Goal: Task Accomplishment & Management: Complete application form

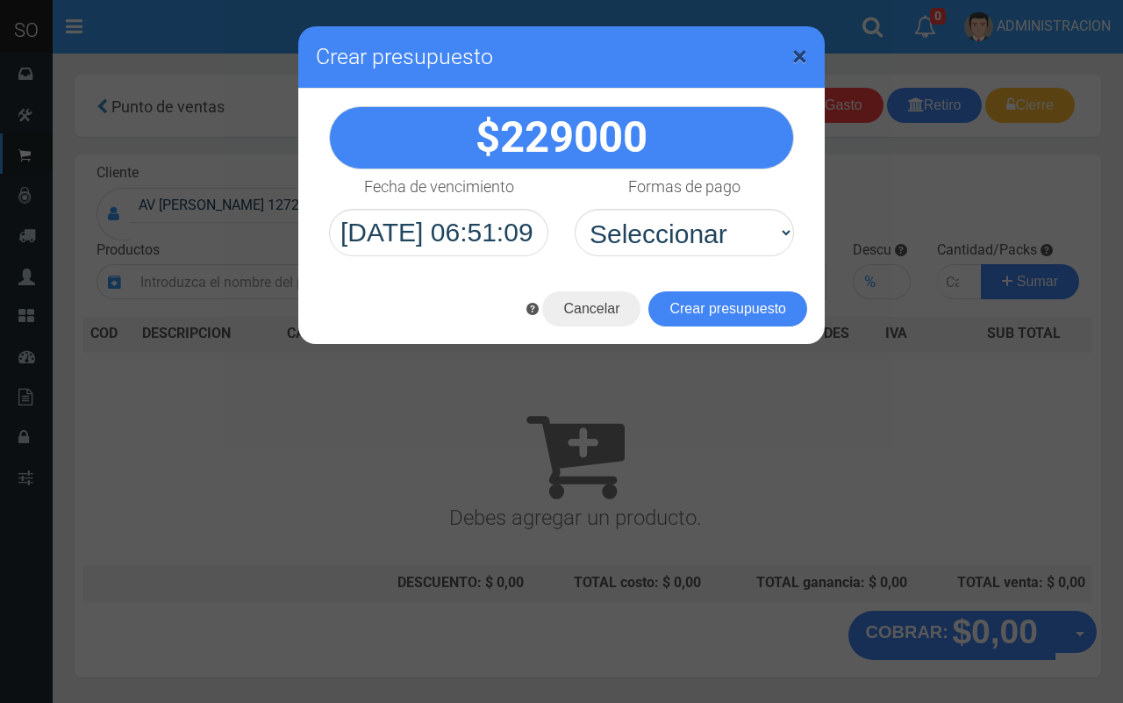
click at [800, 45] on span "×" at bounding box center [799, 55] width 15 height 33
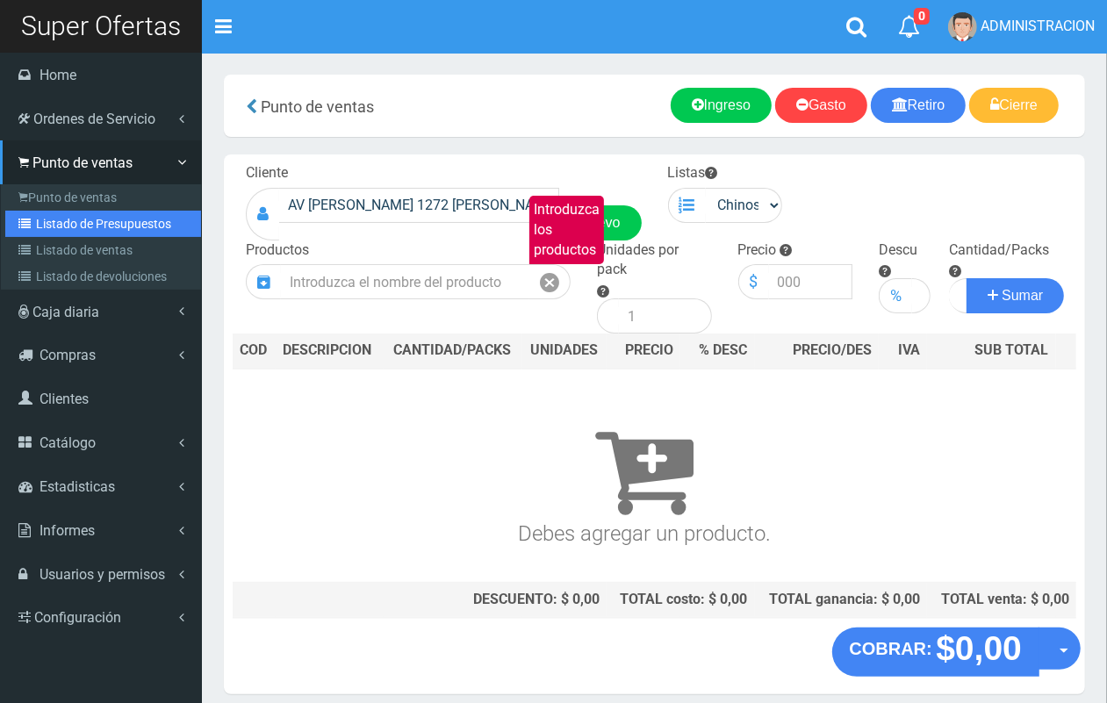
click at [55, 213] on link "Listado de Presupuestos" at bounding box center [103, 224] width 196 height 26
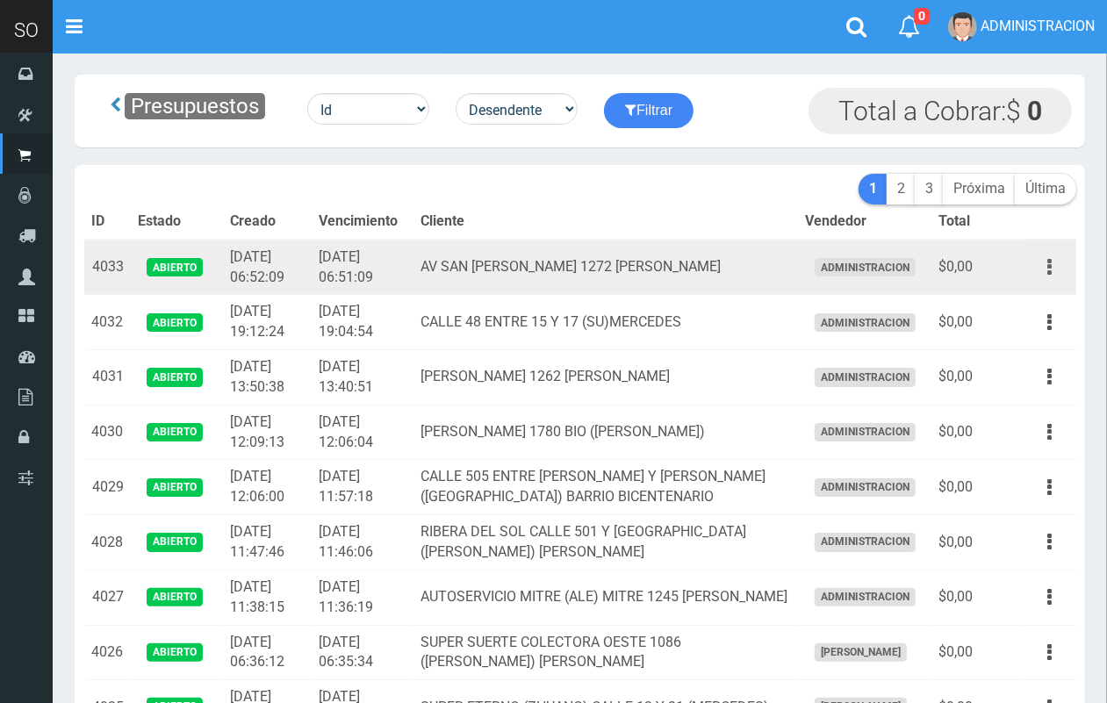
click at [1054, 272] on button "button" at bounding box center [1048, 267] width 39 height 31
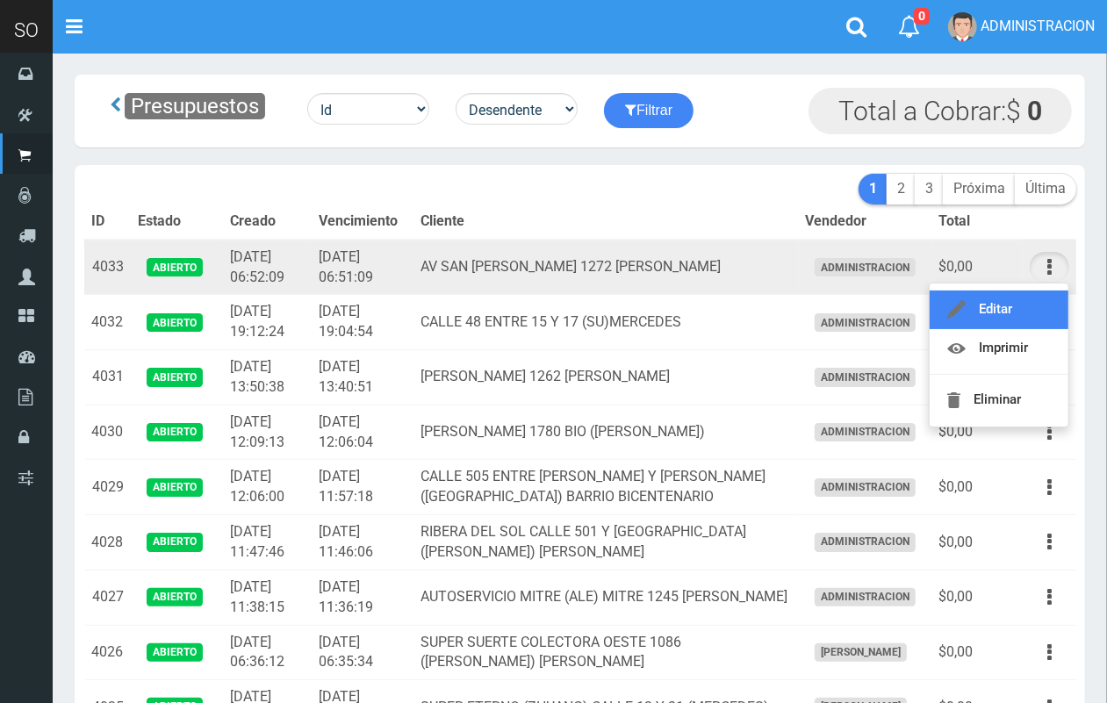
click at [1029, 305] on link "Editar" at bounding box center [998, 309] width 139 height 39
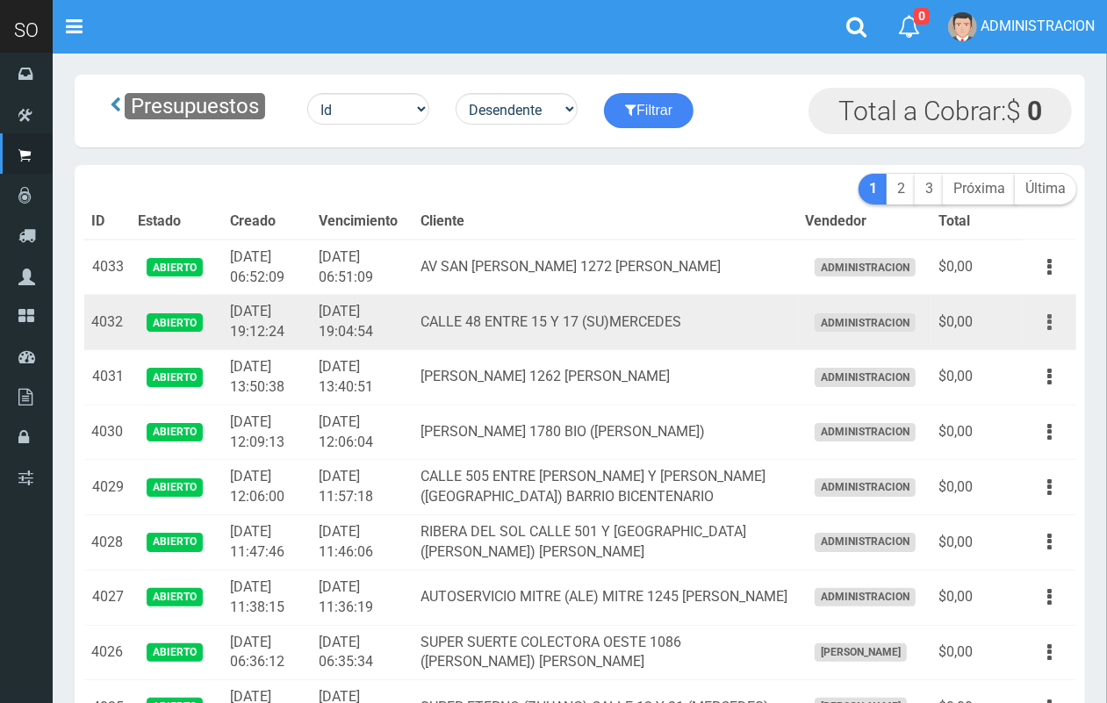
click at [1056, 318] on button "button" at bounding box center [1048, 322] width 39 height 31
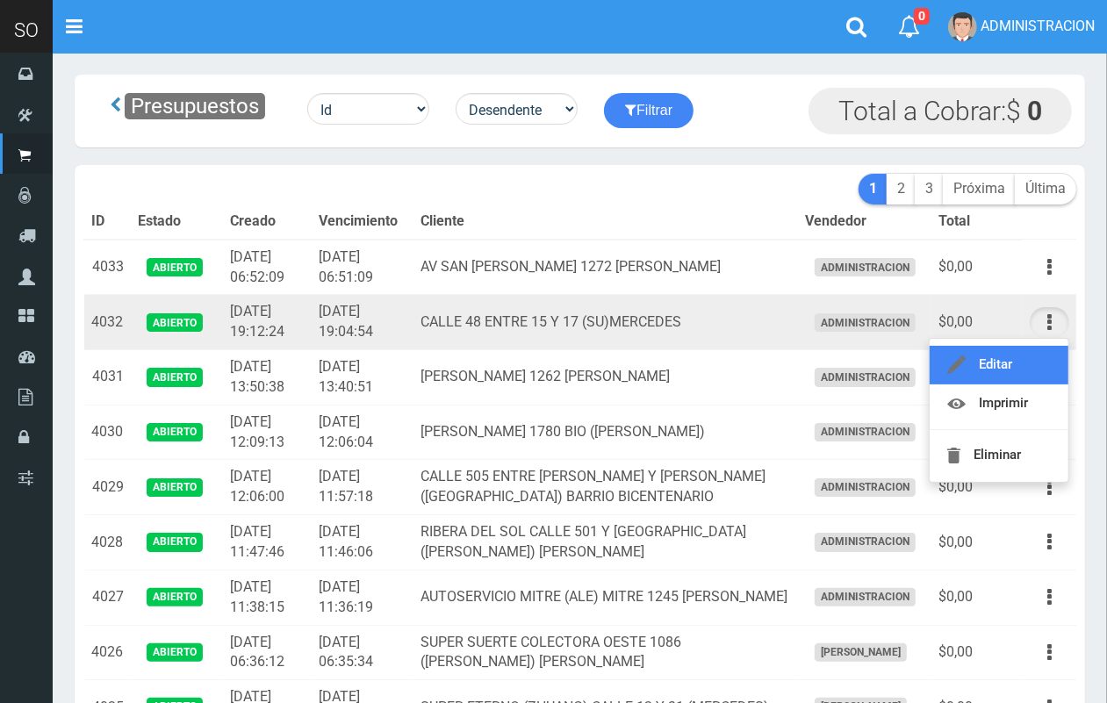
click at [1011, 369] on link "Editar" at bounding box center [998, 365] width 139 height 39
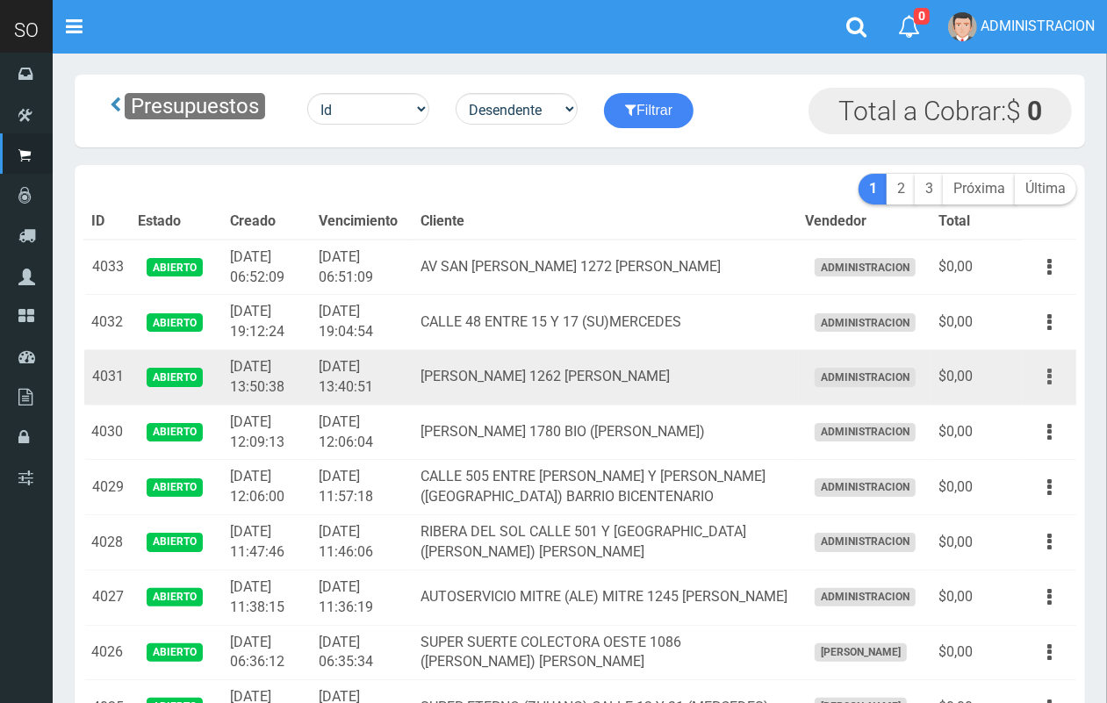
click at [1055, 374] on button "button" at bounding box center [1048, 377] width 39 height 31
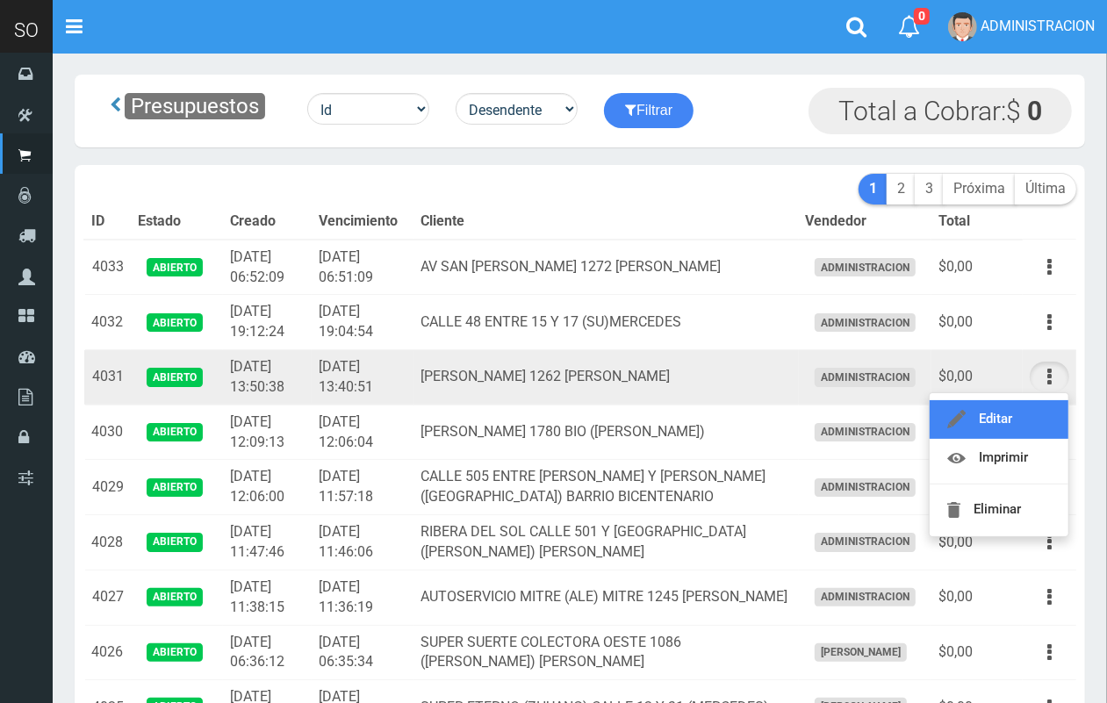
click at [1019, 417] on link "Editar" at bounding box center [998, 419] width 139 height 39
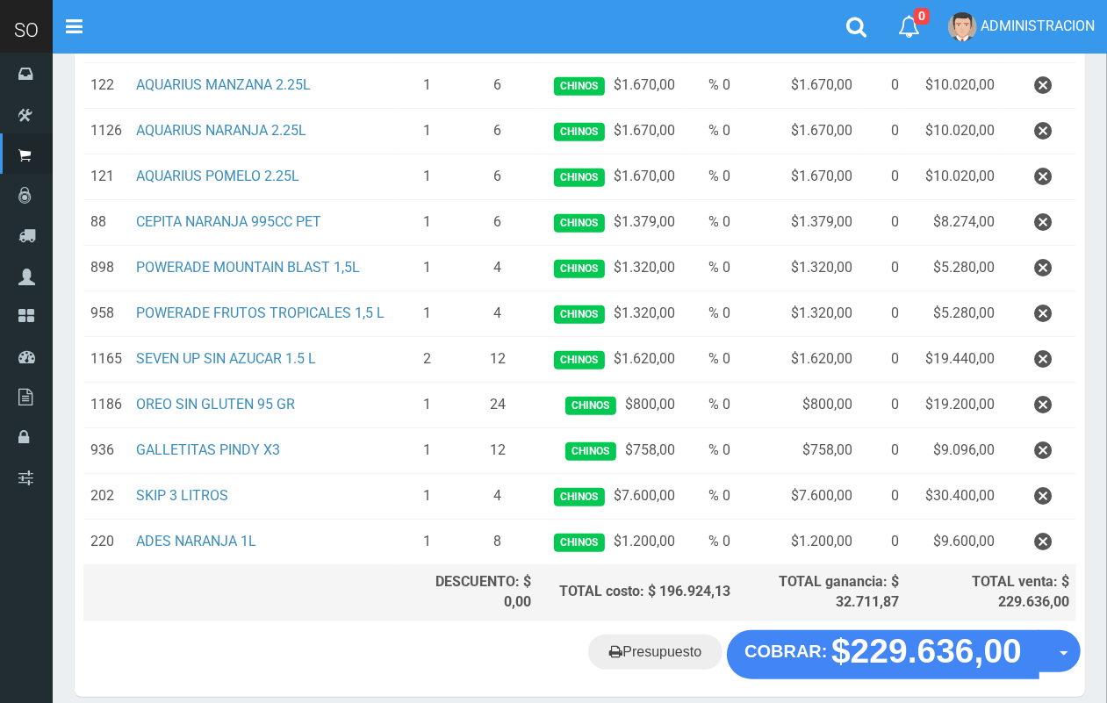
scroll to position [510, 0]
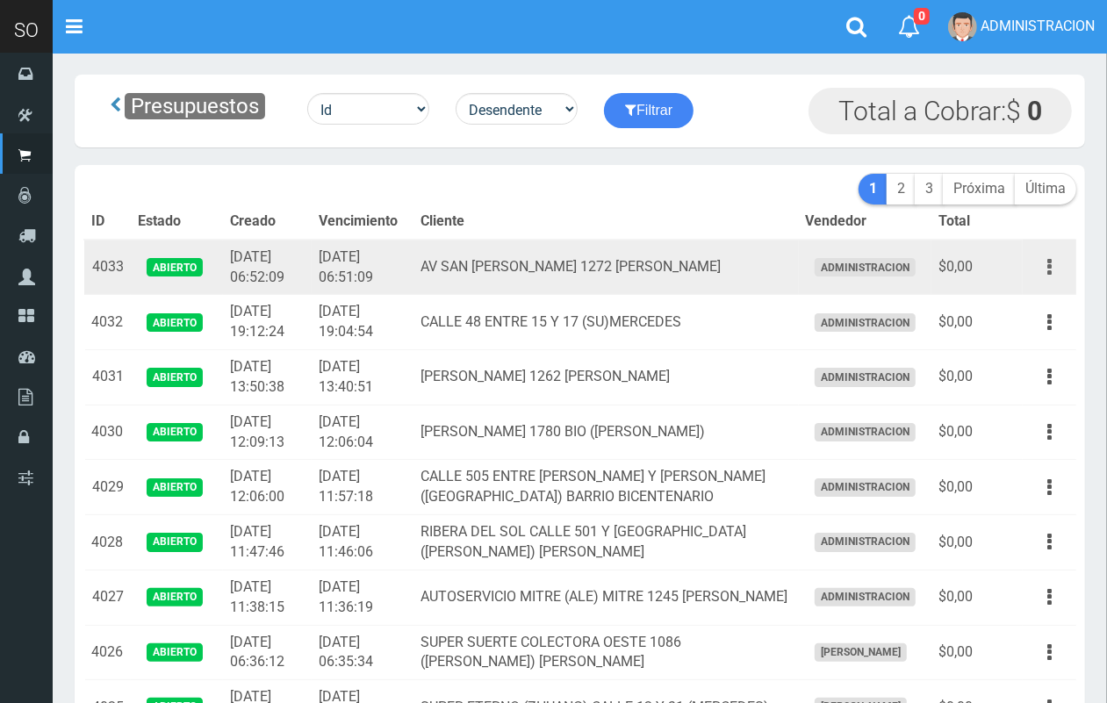
click at [1055, 266] on button "button" at bounding box center [1048, 267] width 39 height 31
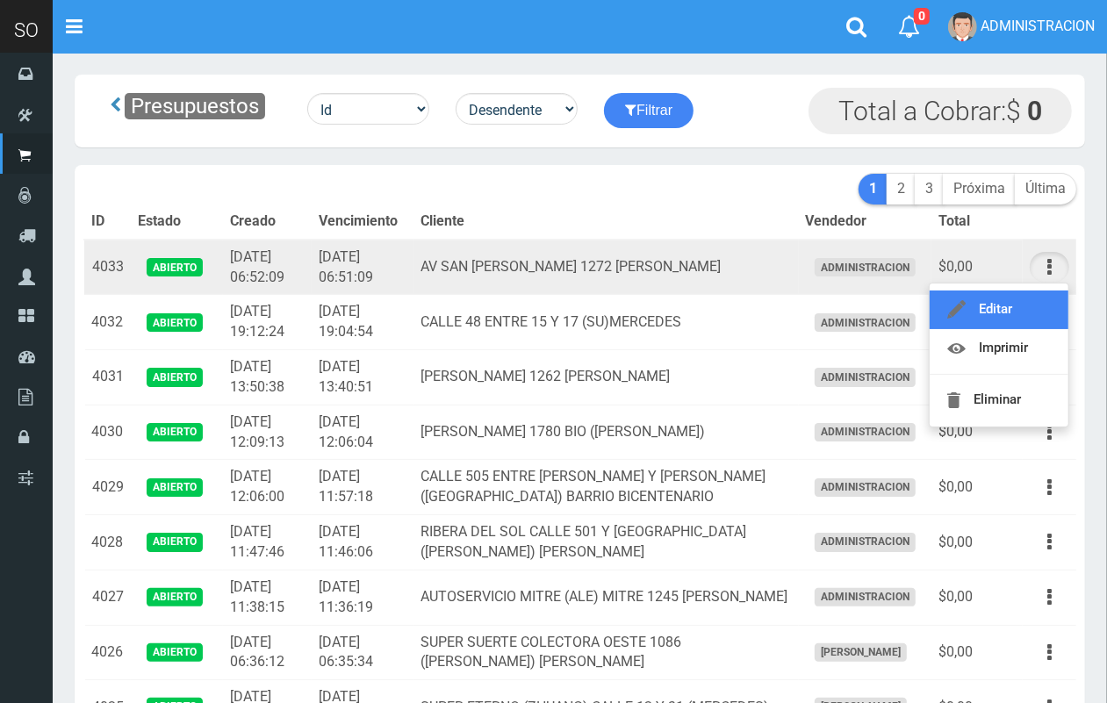
click at [1036, 309] on link "Editar" at bounding box center [998, 309] width 139 height 39
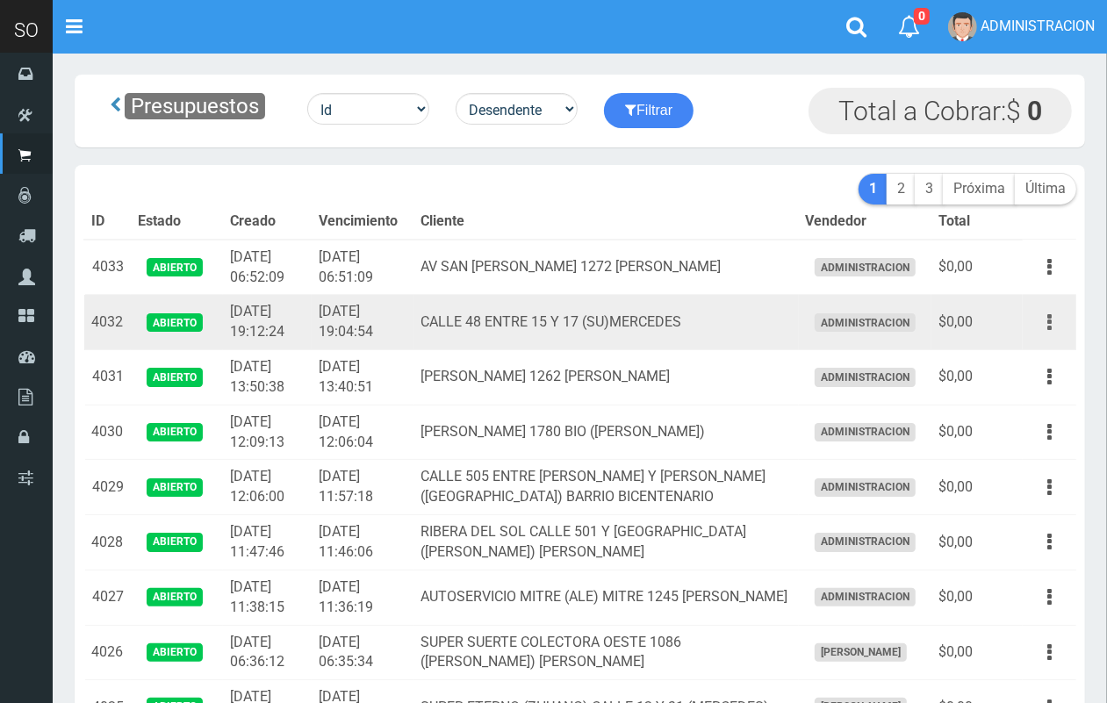
click at [1047, 325] on icon "button" at bounding box center [1049, 322] width 4 height 31
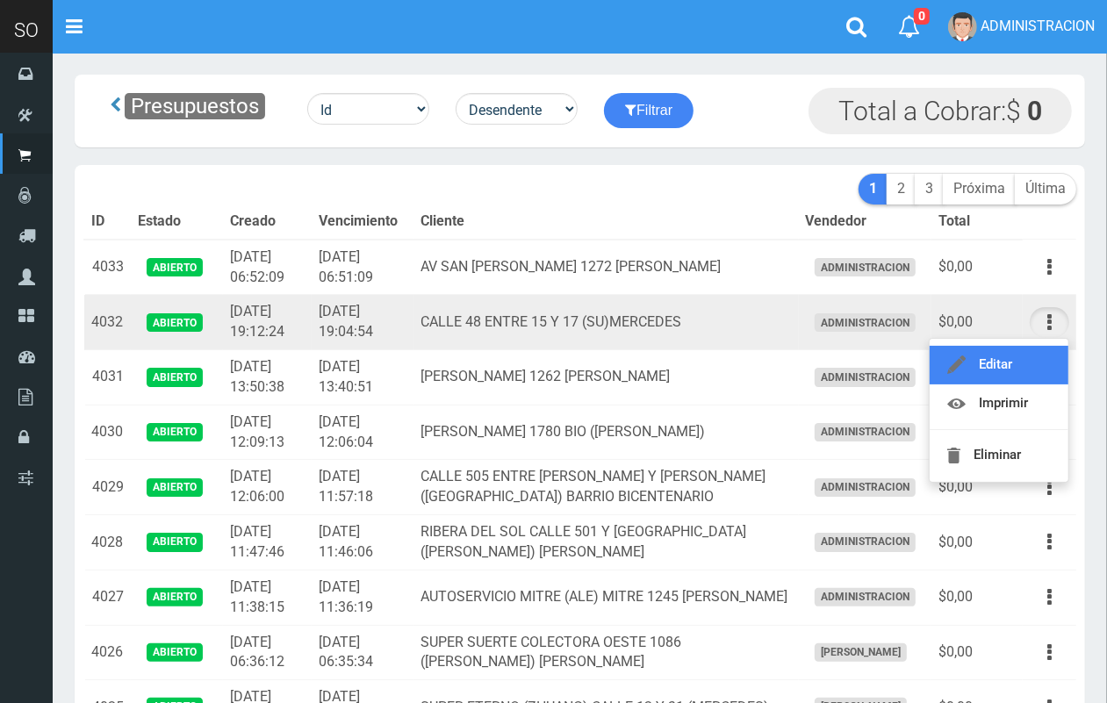
click at [1021, 352] on link "Editar" at bounding box center [998, 365] width 139 height 39
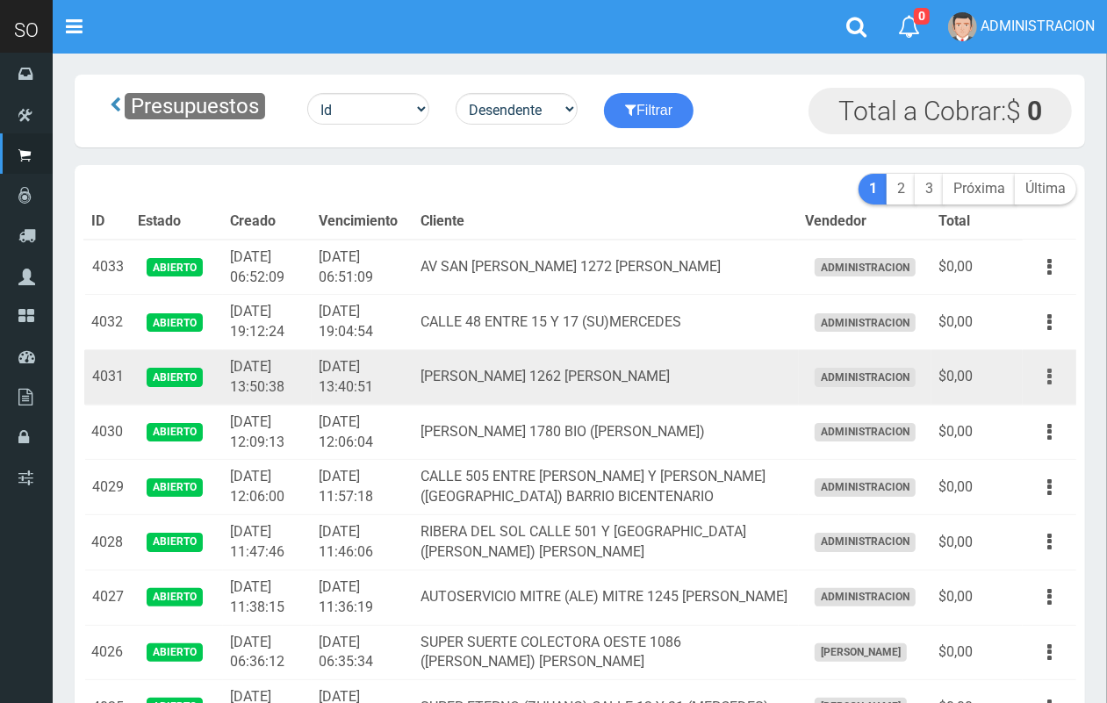
click at [1051, 376] on button "button" at bounding box center [1048, 377] width 39 height 31
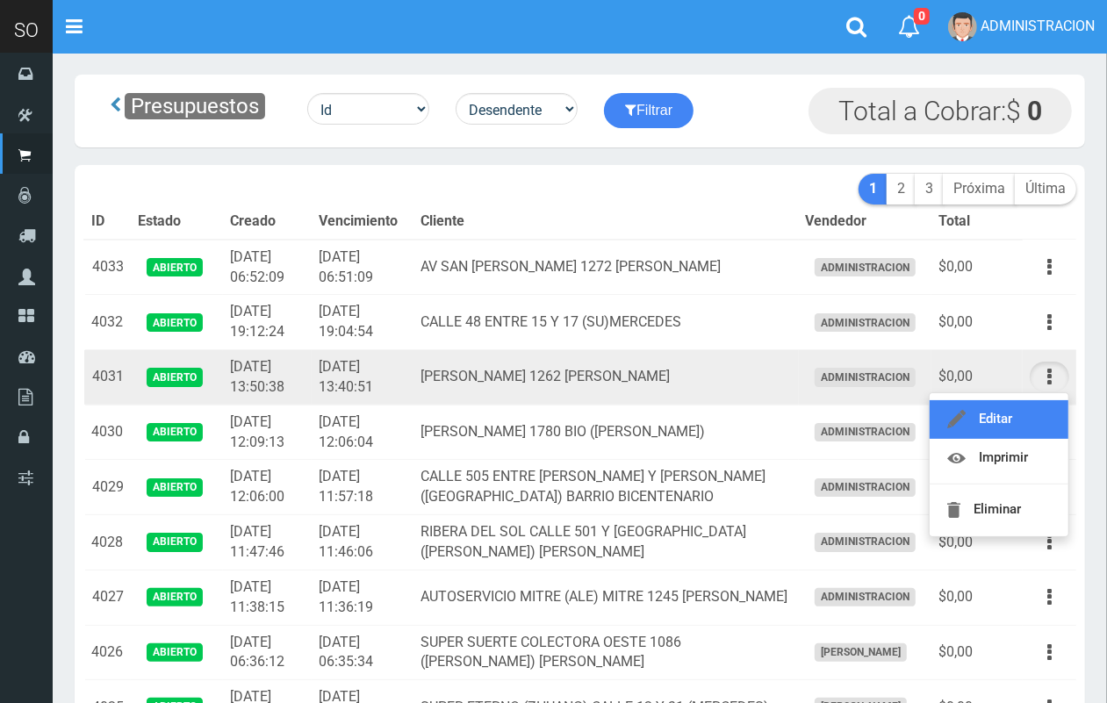
click at [1021, 422] on link "Editar" at bounding box center [998, 419] width 139 height 39
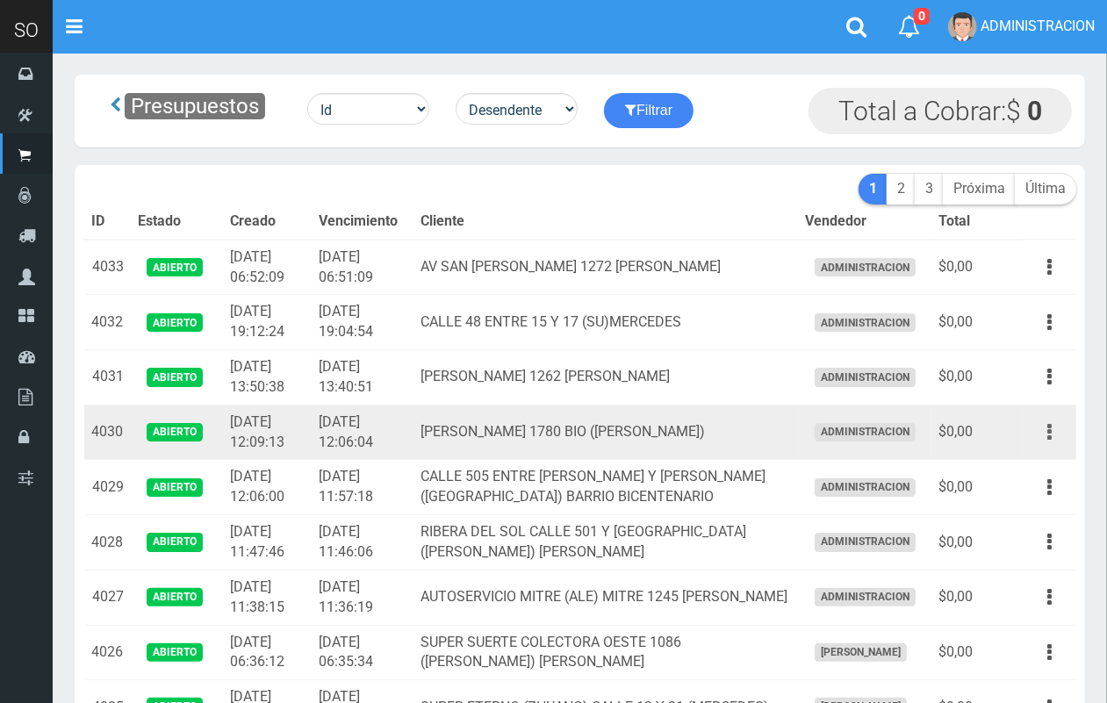
click at [1049, 423] on icon "button" at bounding box center [1049, 432] width 4 height 31
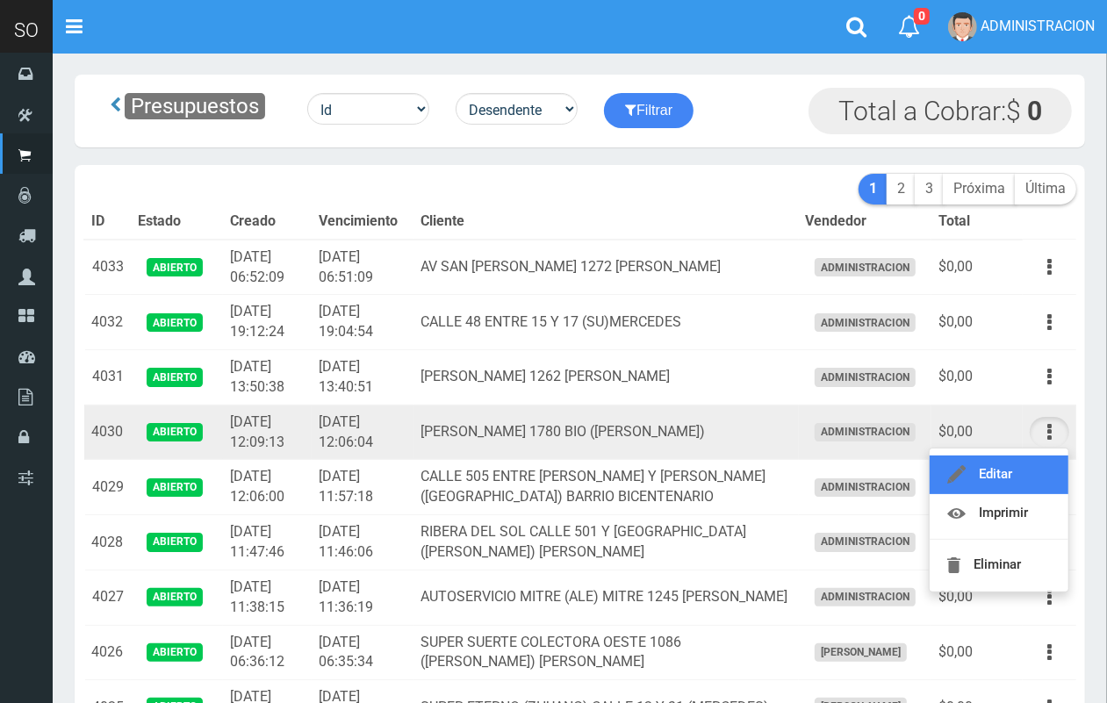
click at [1022, 468] on link "Editar" at bounding box center [998, 474] width 139 height 39
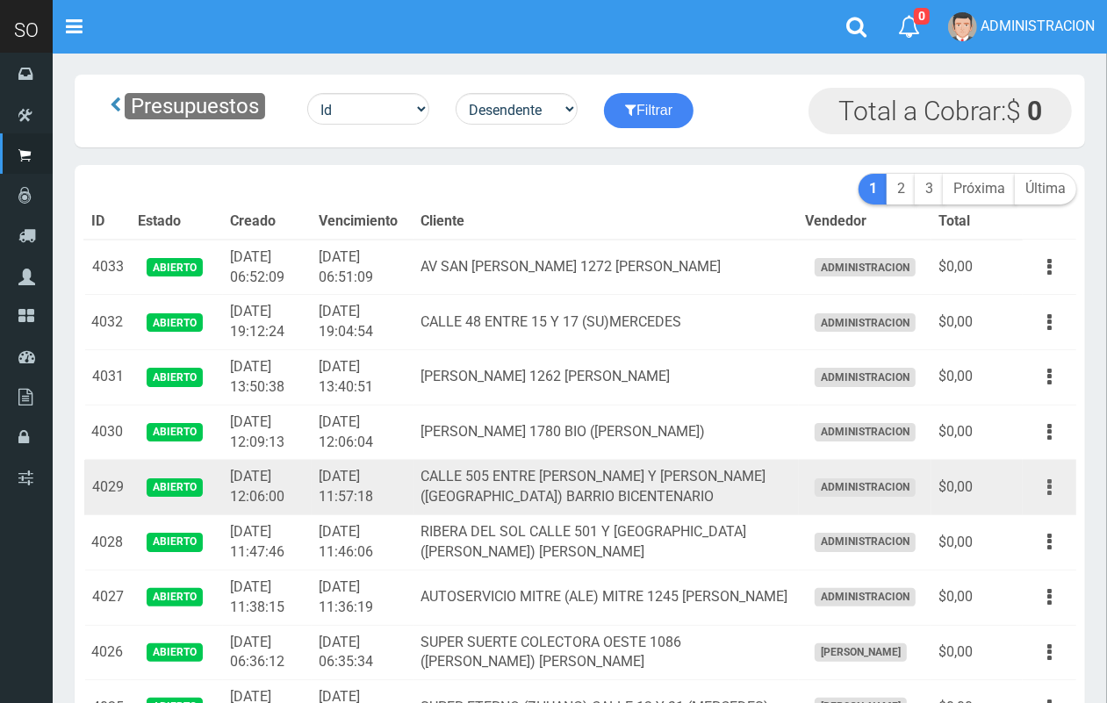
click at [1053, 489] on button "button" at bounding box center [1048, 487] width 39 height 31
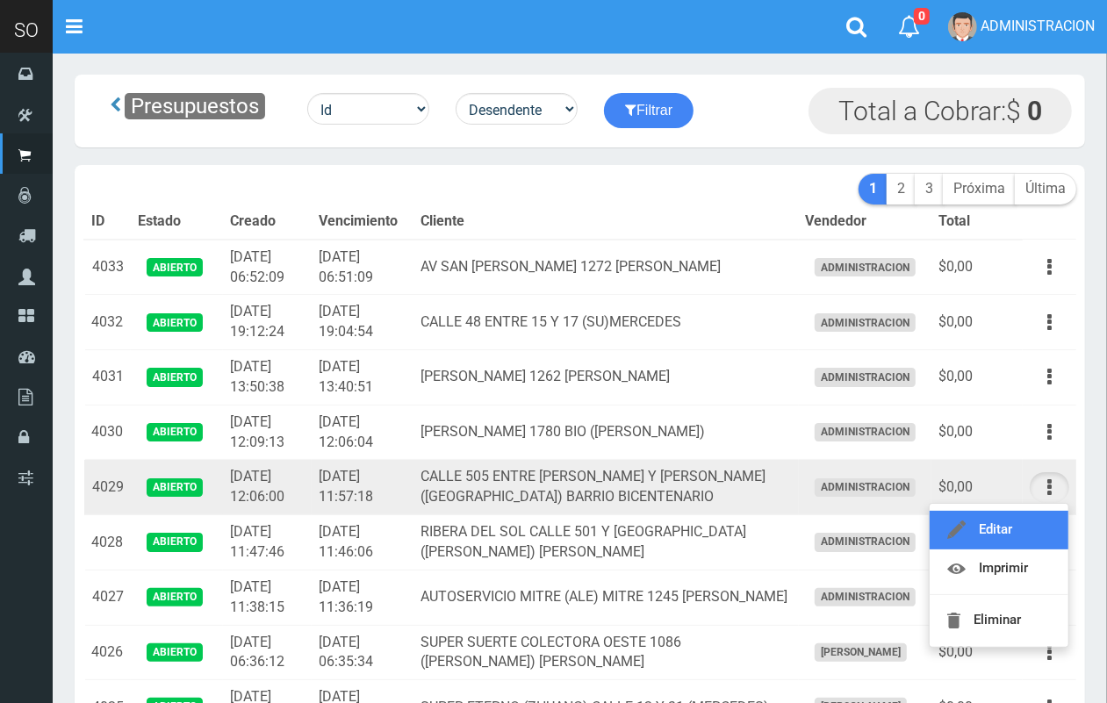
click at [1000, 535] on link "Editar" at bounding box center [998, 530] width 139 height 39
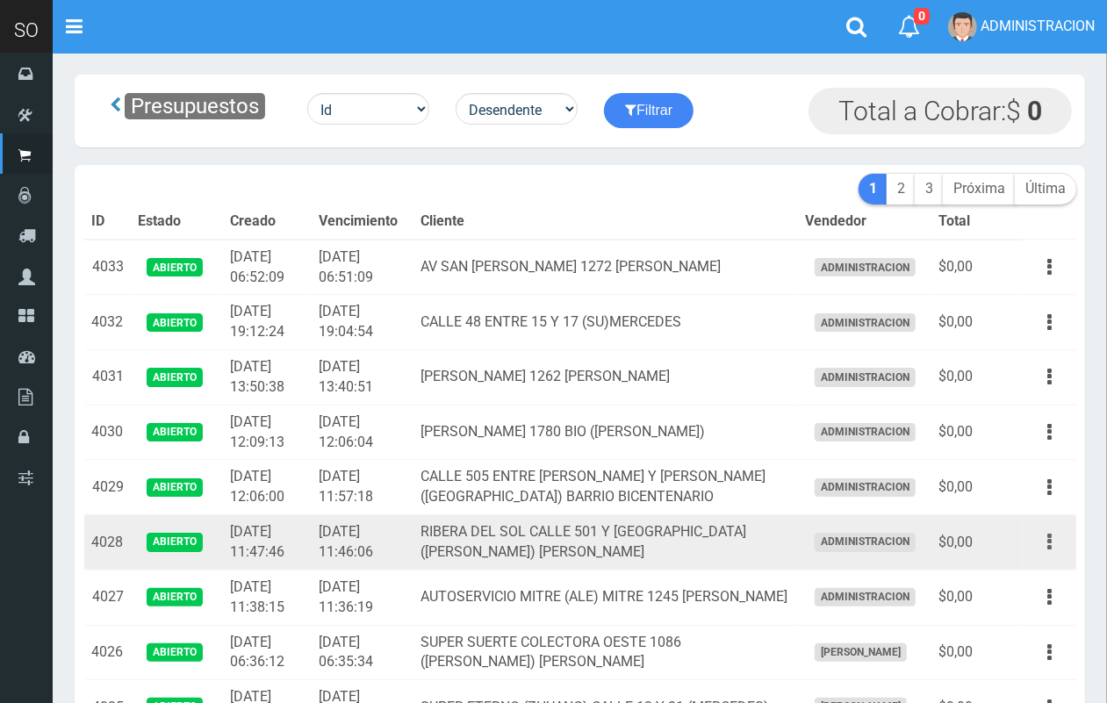
click at [1043, 542] on button "button" at bounding box center [1048, 542] width 39 height 31
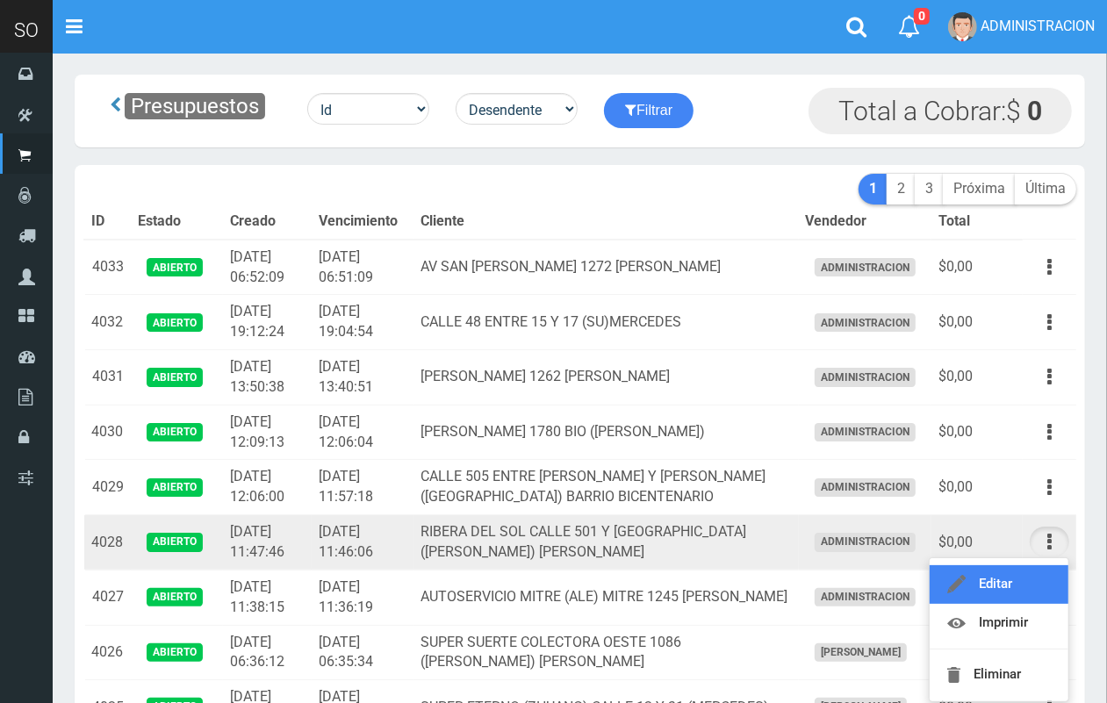
click at [1027, 575] on link "Editar" at bounding box center [998, 584] width 139 height 39
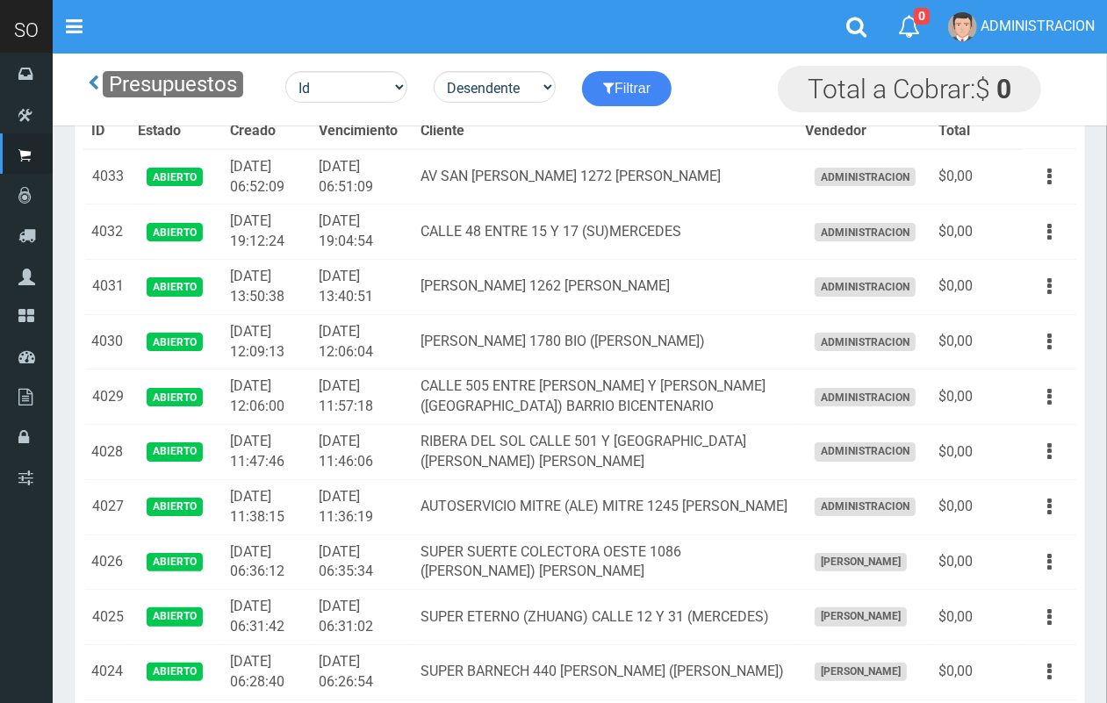
scroll to position [92, 0]
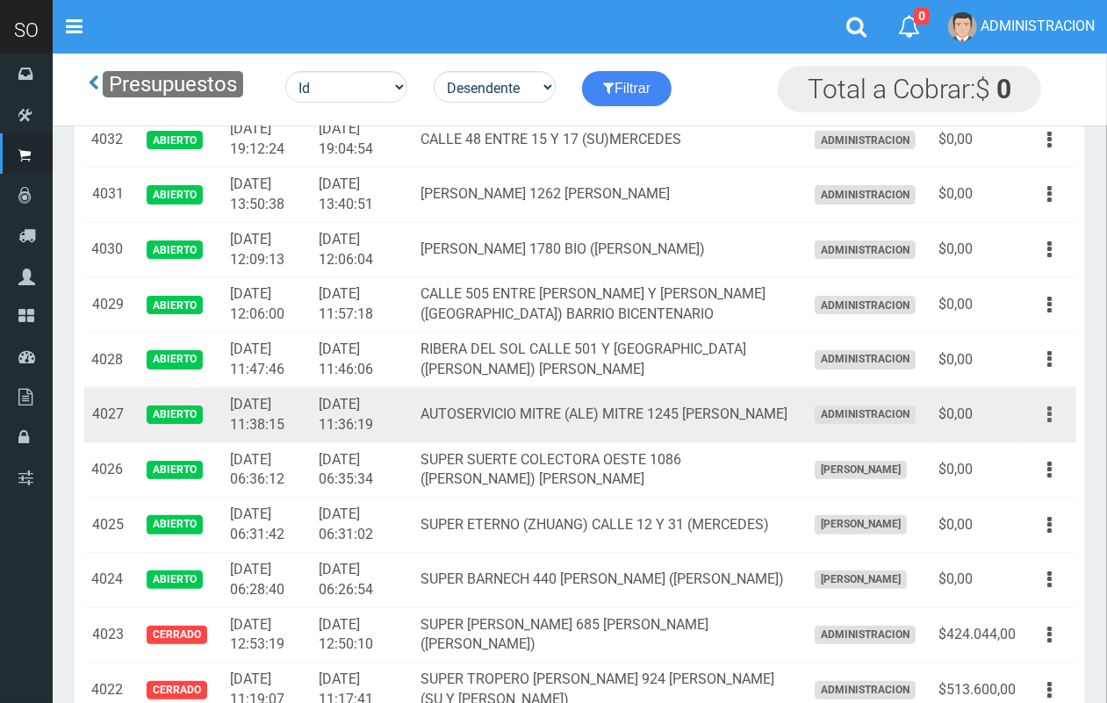
click at [1044, 414] on button "button" at bounding box center [1048, 414] width 39 height 31
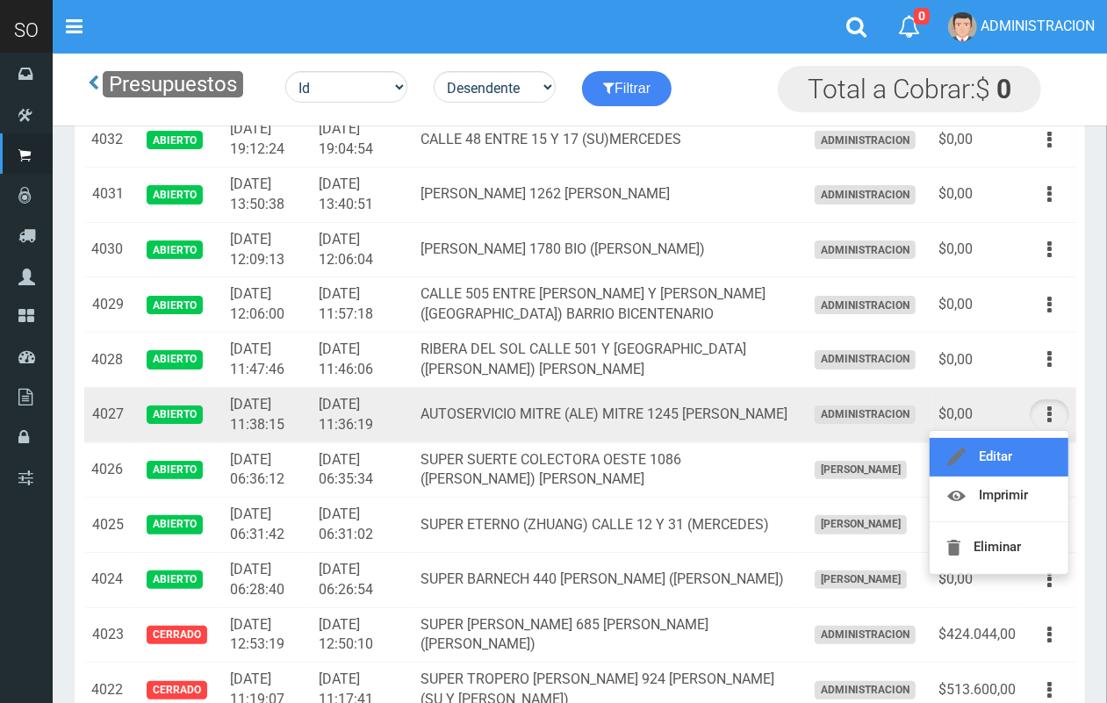
click at [1042, 448] on link "Editar" at bounding box center [998, 457] width 139 height 39
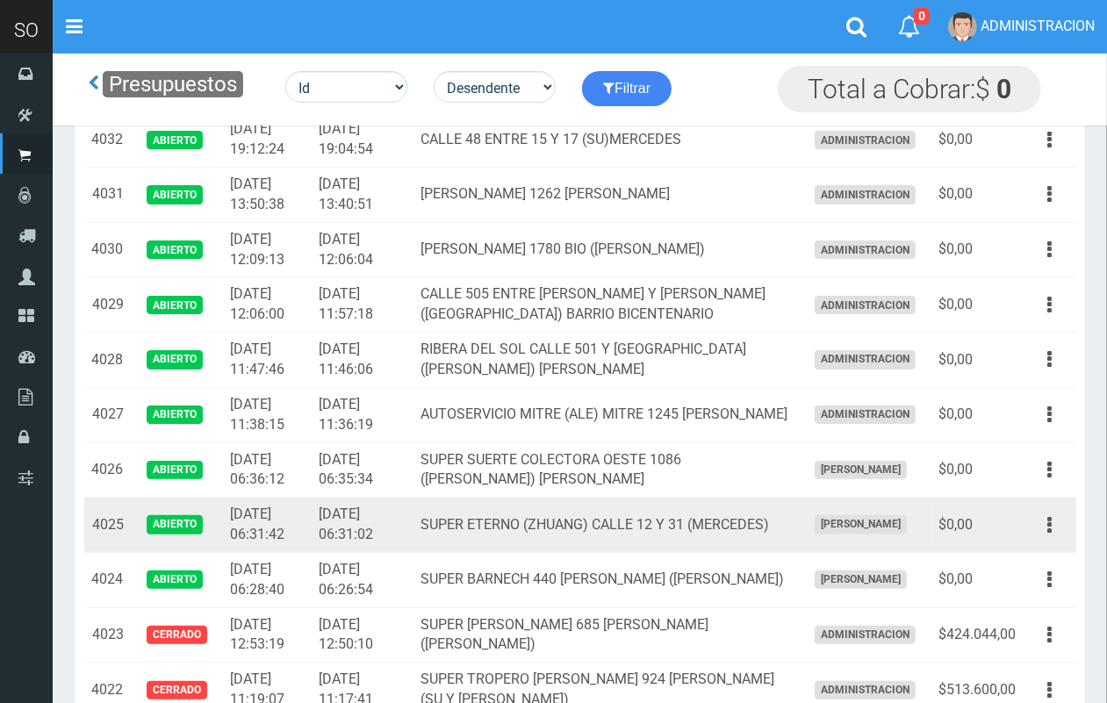
scroll to position [92, 0]
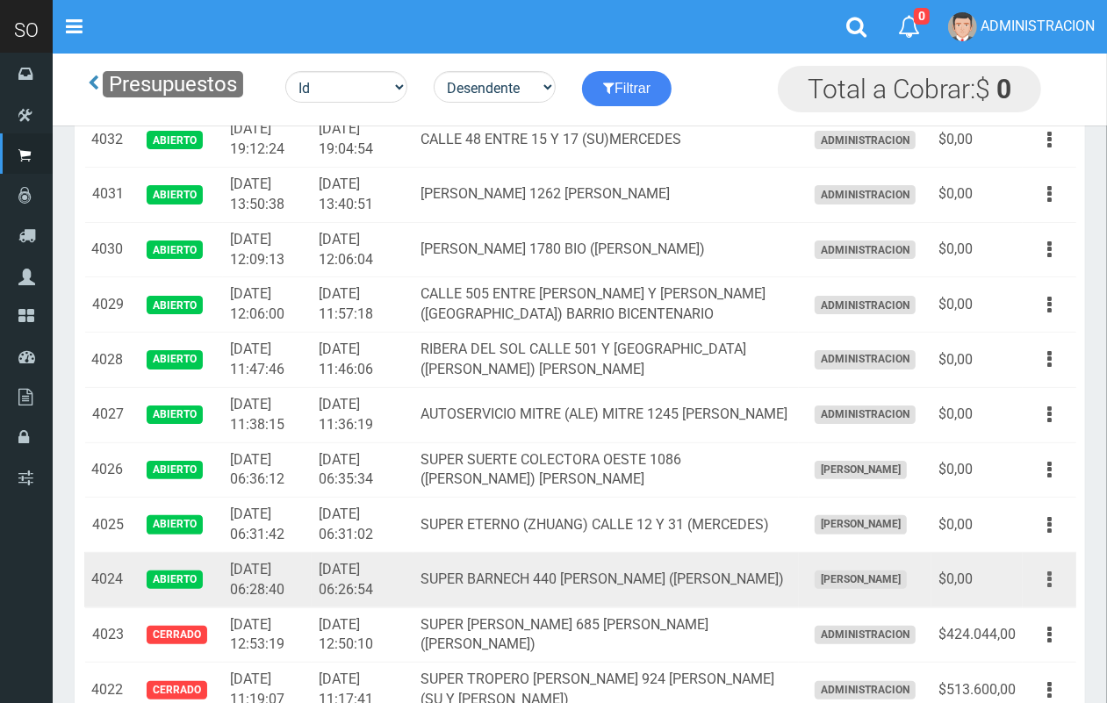
click at [1045, 579] on button "button" at bounding box center [1048, 579] width 39 height 31
click at [1021, 615] on link "Editar" at bounding box center [998, 622] width 139 height 39
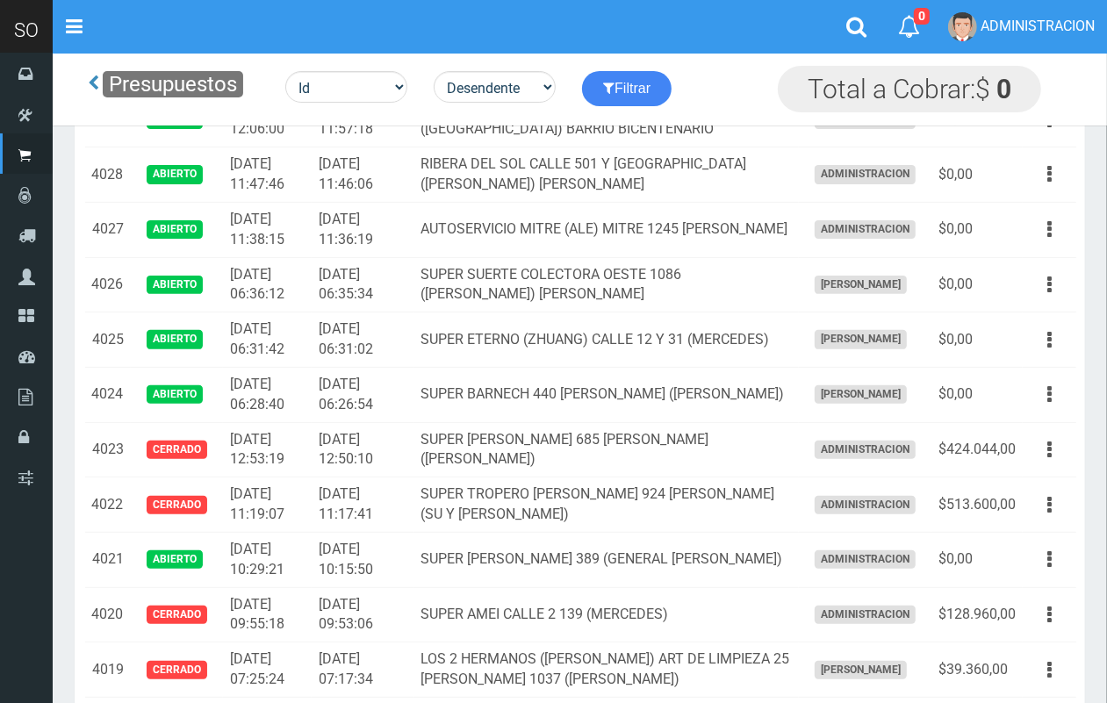
scroll to position [323, 0]
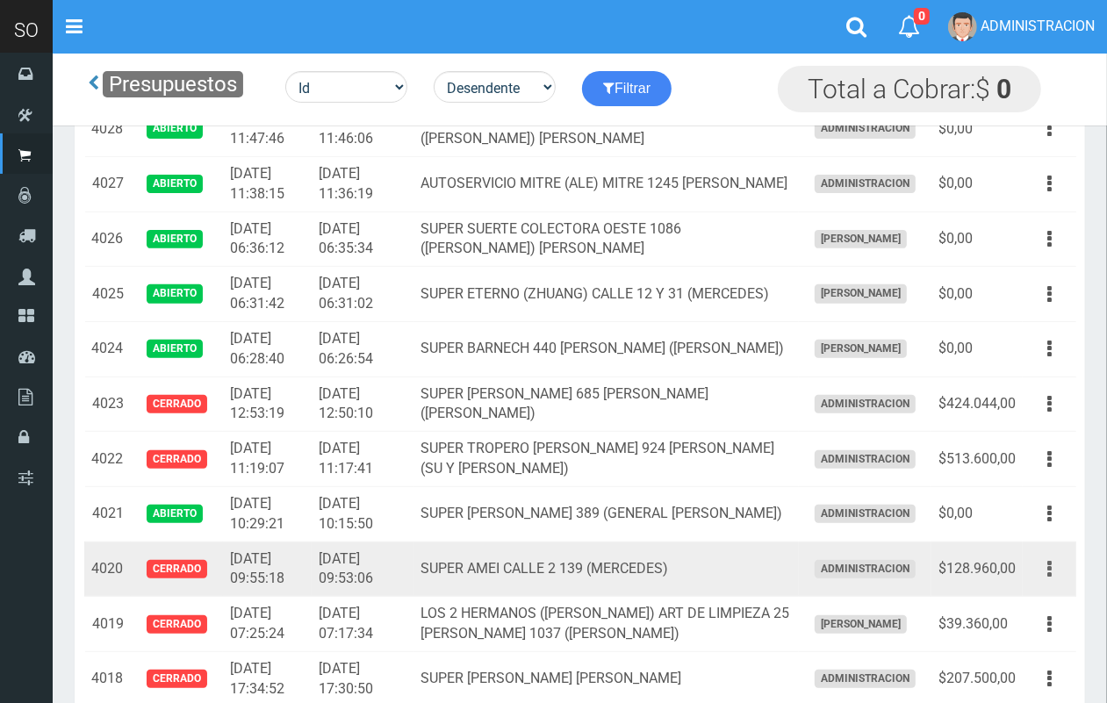
click at [1058, 571] on button "button" at bounding box center [1048, 569] width 39 height 31
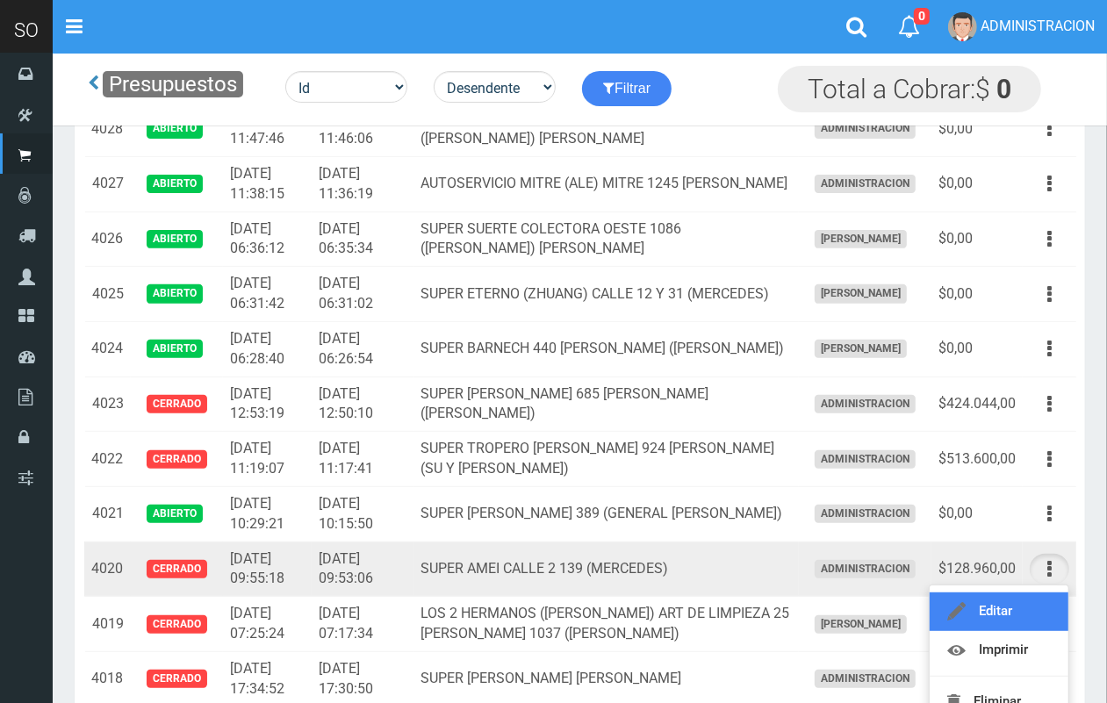
click at [1028, 606] on link "Editar" at bounding box center [998, 611] width 139 height 39
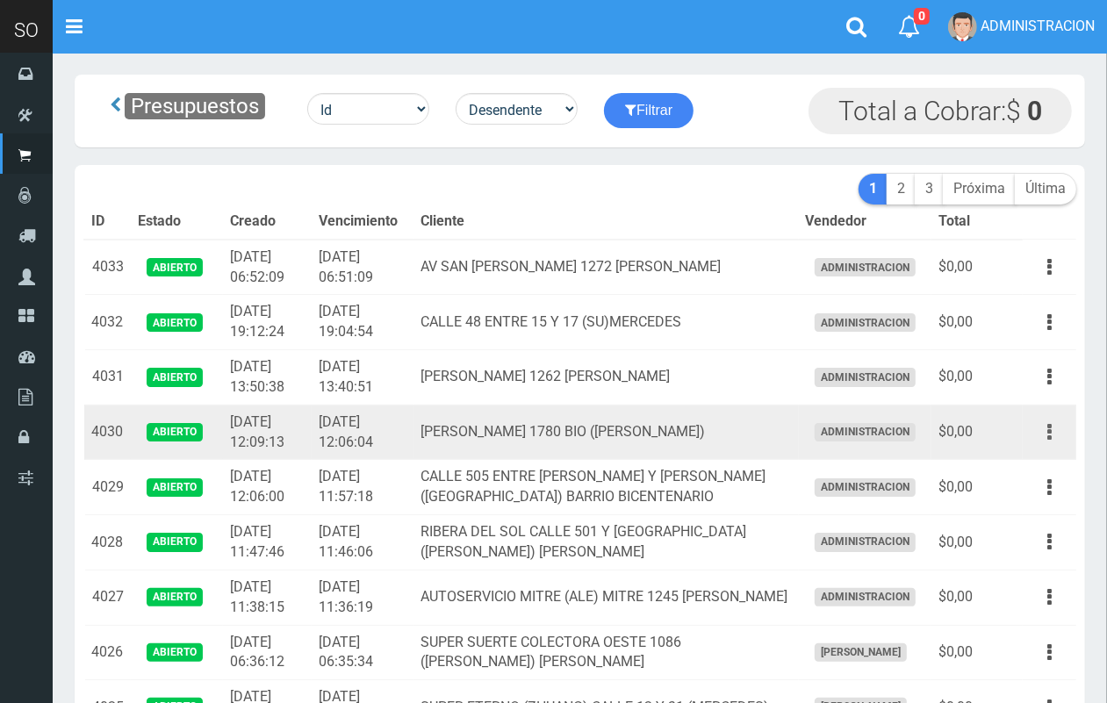
click at [1051, 432] on icon "button" at bounding box center [1049, 432] width 4 height 31
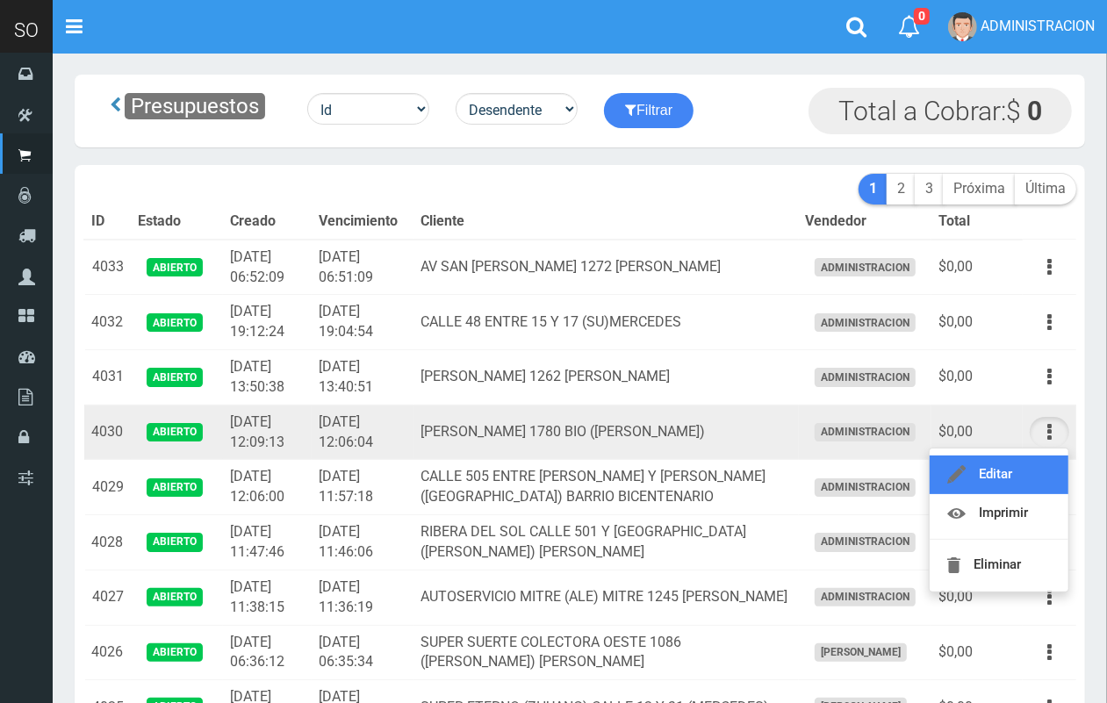
click at [1020, 456] on link "Editar" at bounding box center [998, 474] width 139 height 39
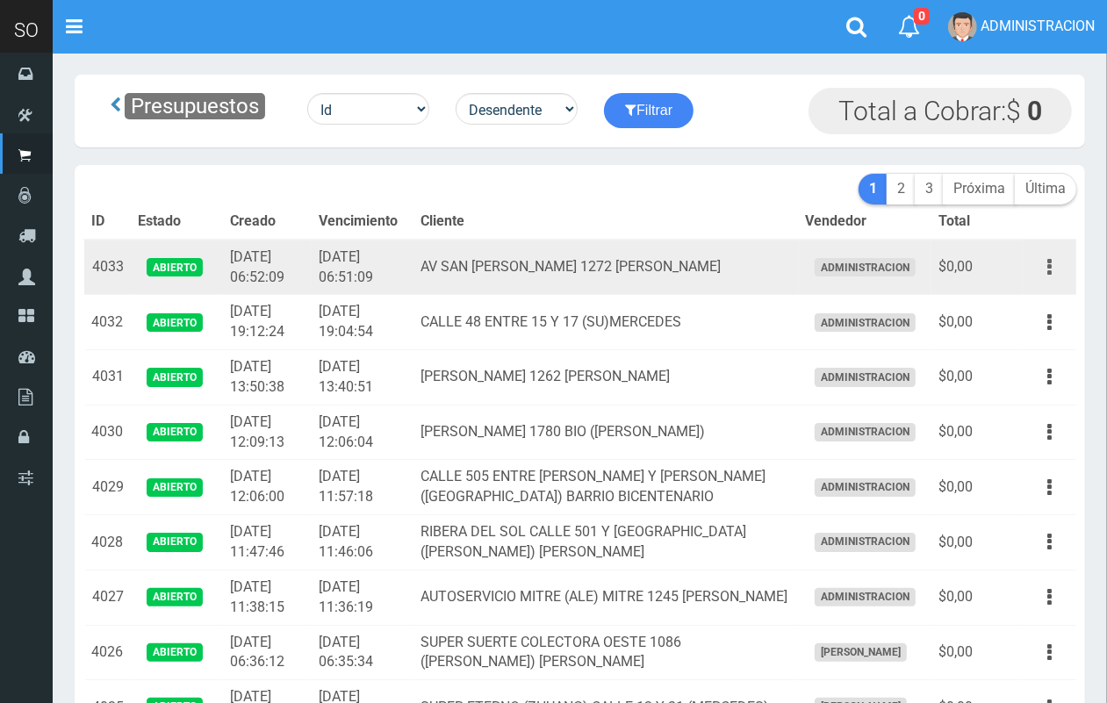
click at [1045, 268] on button "button" at bounding box center [1048, 267] width 39 height 31
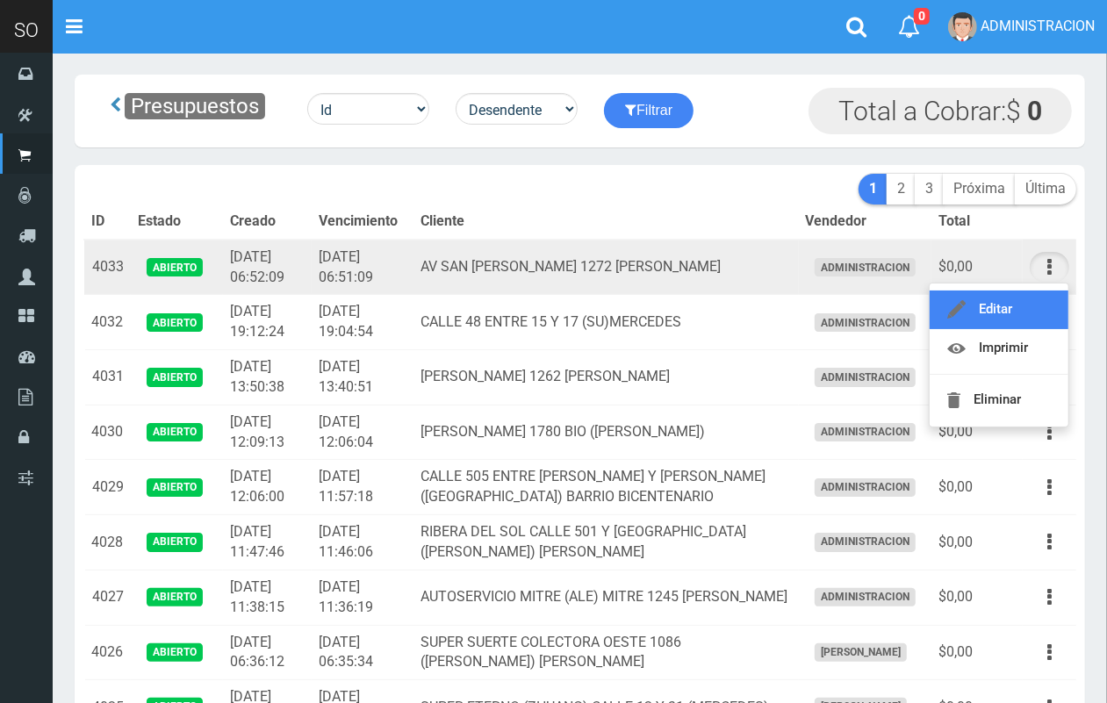
click at [1025, 312] on link "Editar" at bounding box center [998, 309] width 139 height 39
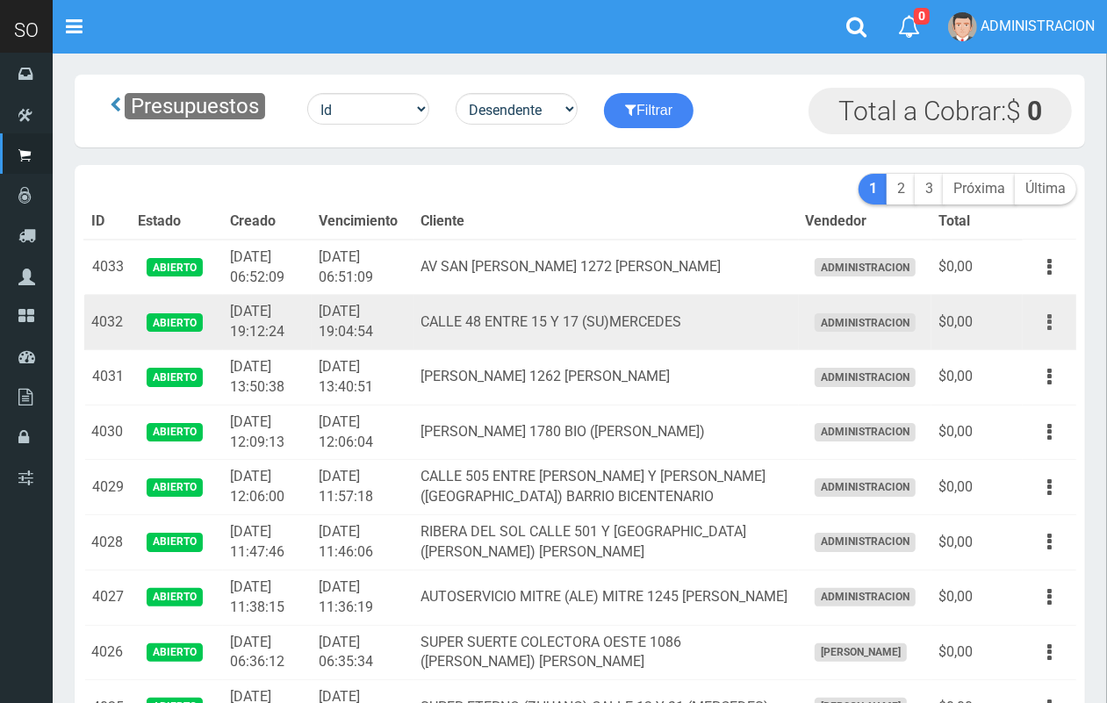
click at [1047, 320] on icon "button" at bounding box center [1049, 322] width 4 height 31
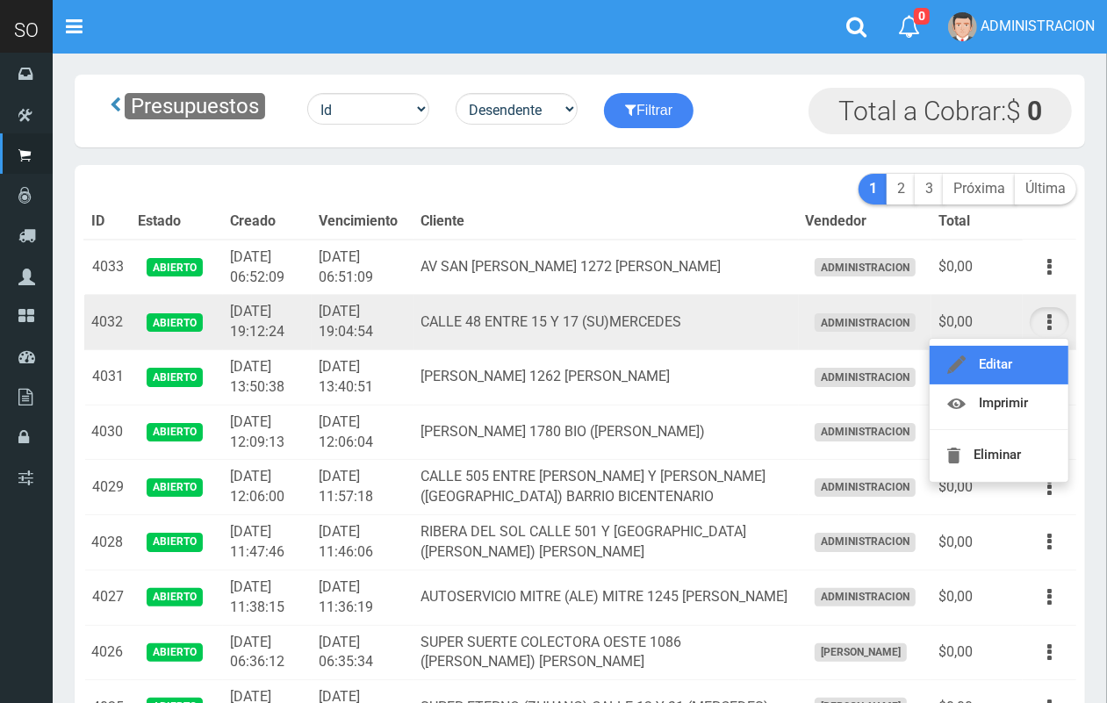
click at [1042, 349] on link "Editar" at bounding box center [998, 365] width 139 height 39
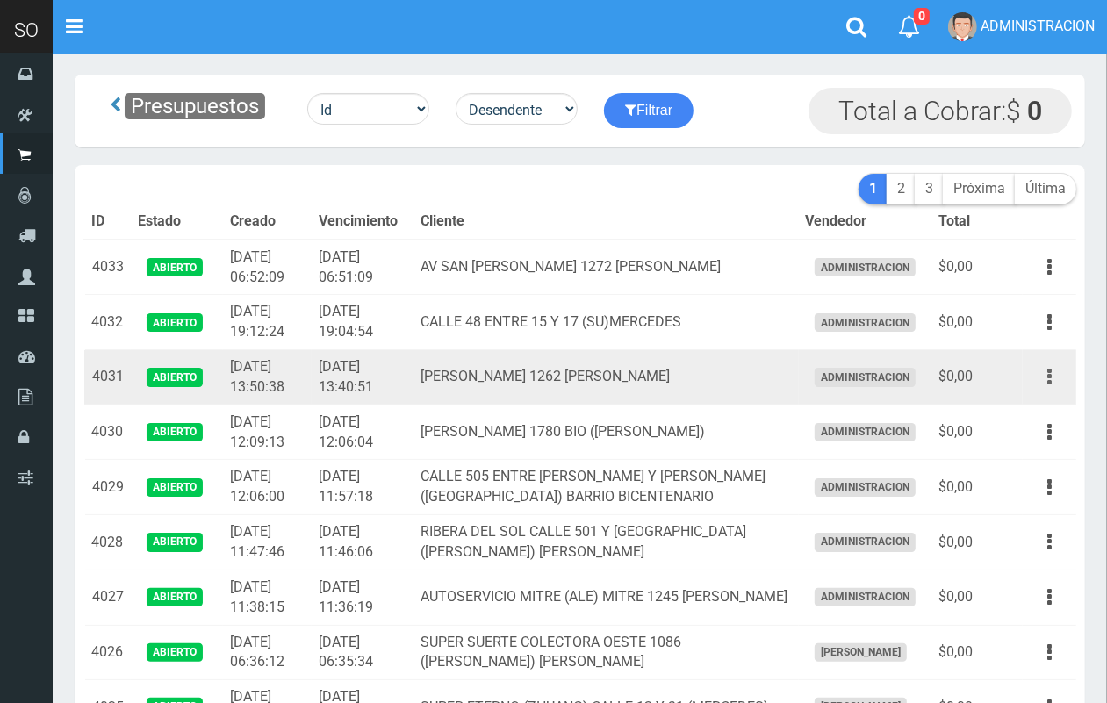
click at [1051, 387] on button "button" at bounding box center [1048, 377] width 39 height 31
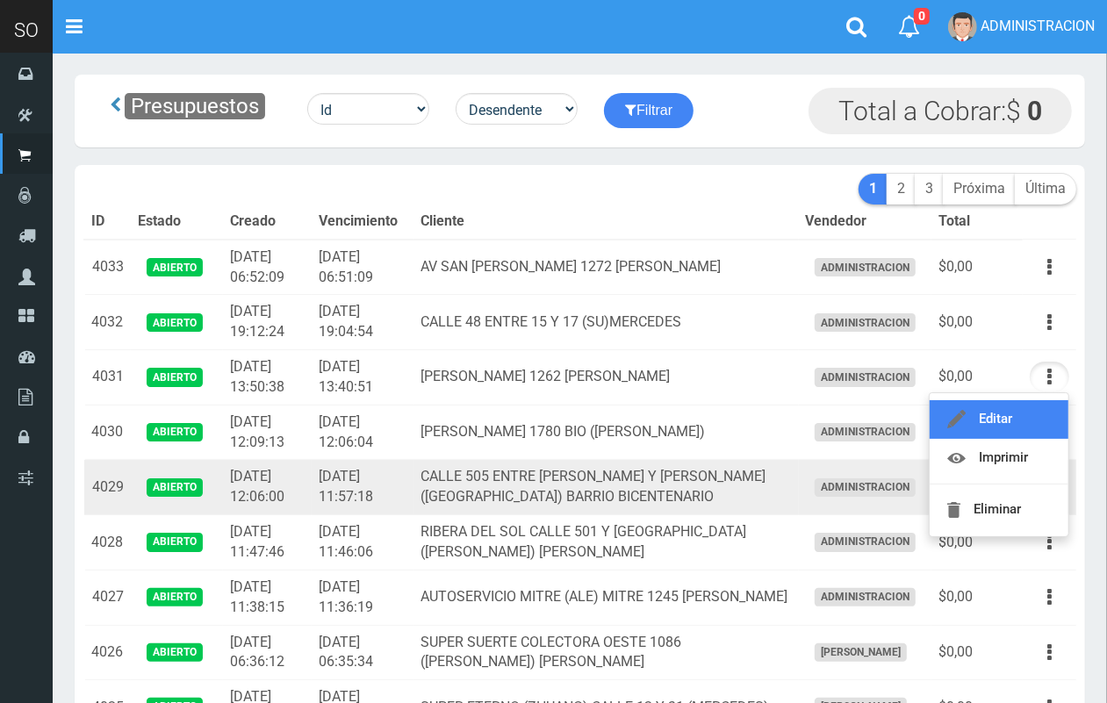
drag, startPoint x: 1036, startPoint y: 428, endPoint x: 971, endPoint y: 498, distance: 95.6
click at [1036, 430] on link "Editar" at bounding box center [998, 419] width 139 height 39
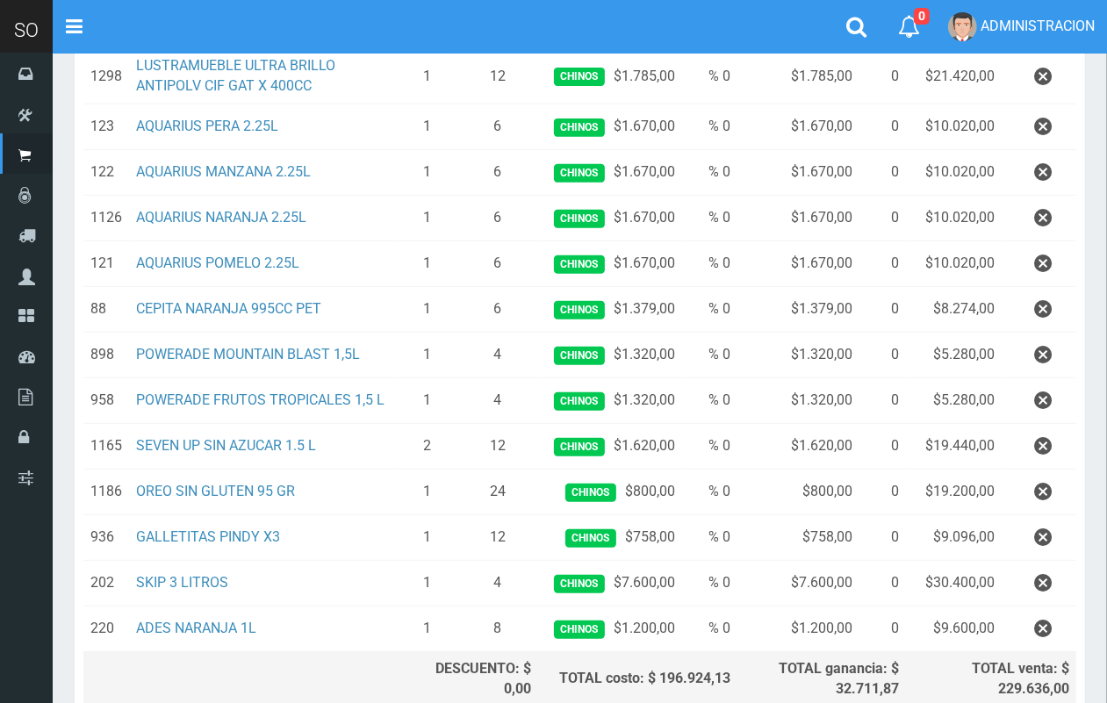
scroll to position [453, 0]
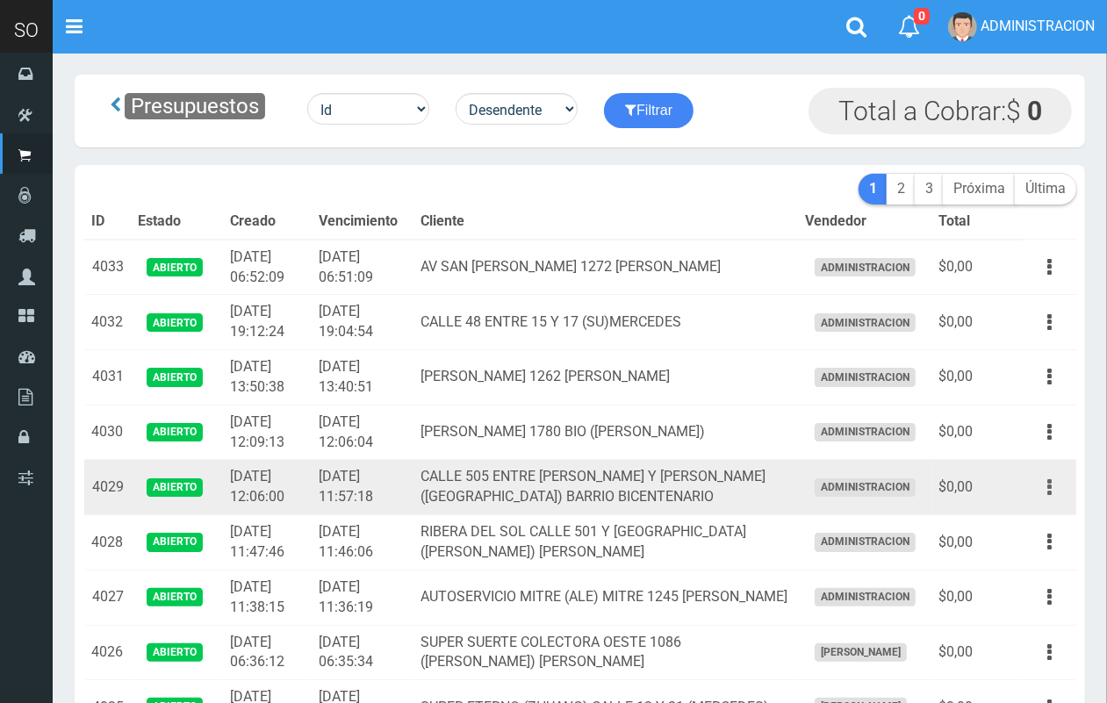
click at [1051, 484] on button "button" at bounding box center [1048, 487] width 39 height 31
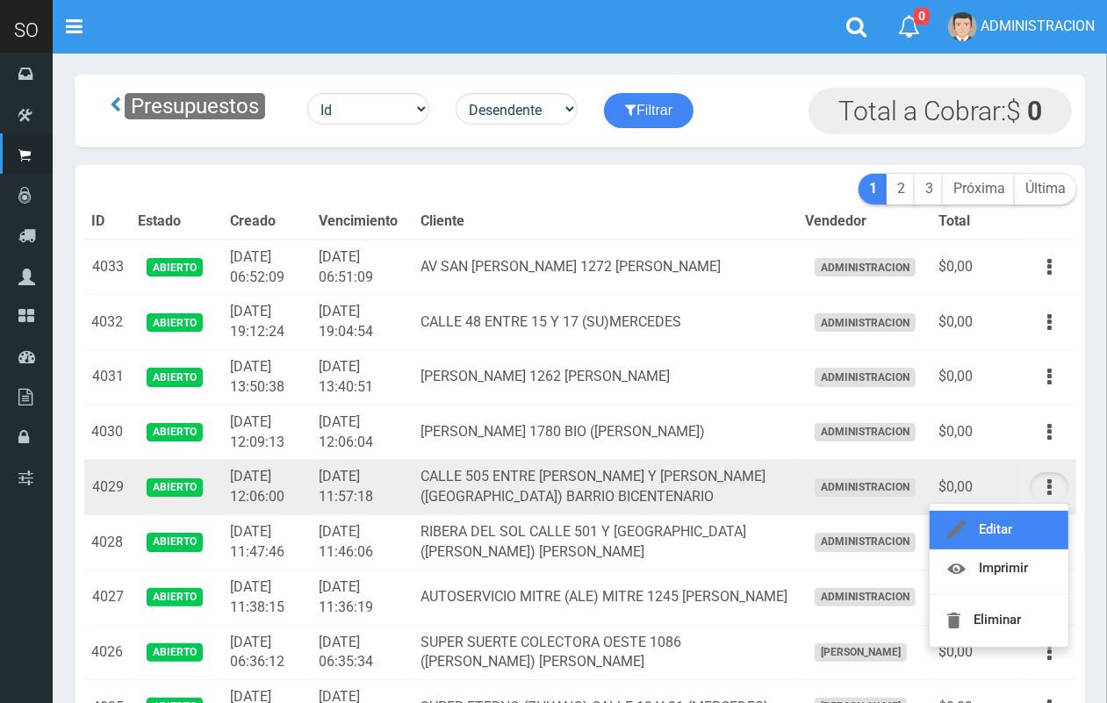
click at [1015, 528] on link "Editar" at bounding box center [998, 530] width 139 height 39
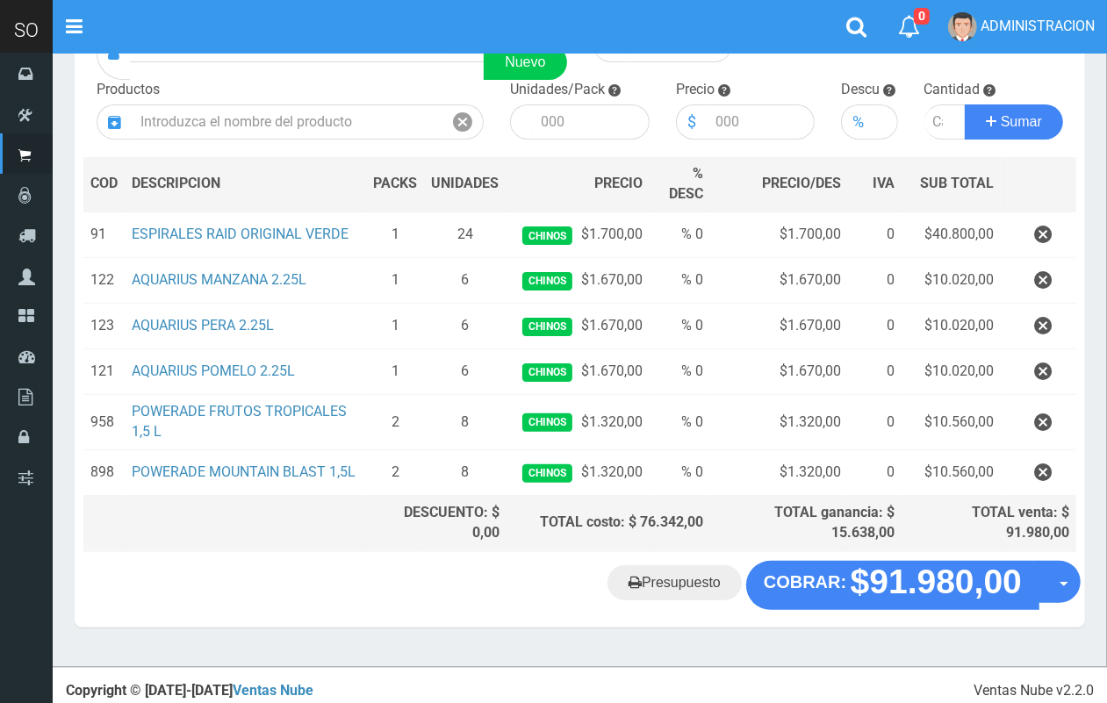
scroll to position [169, 0]
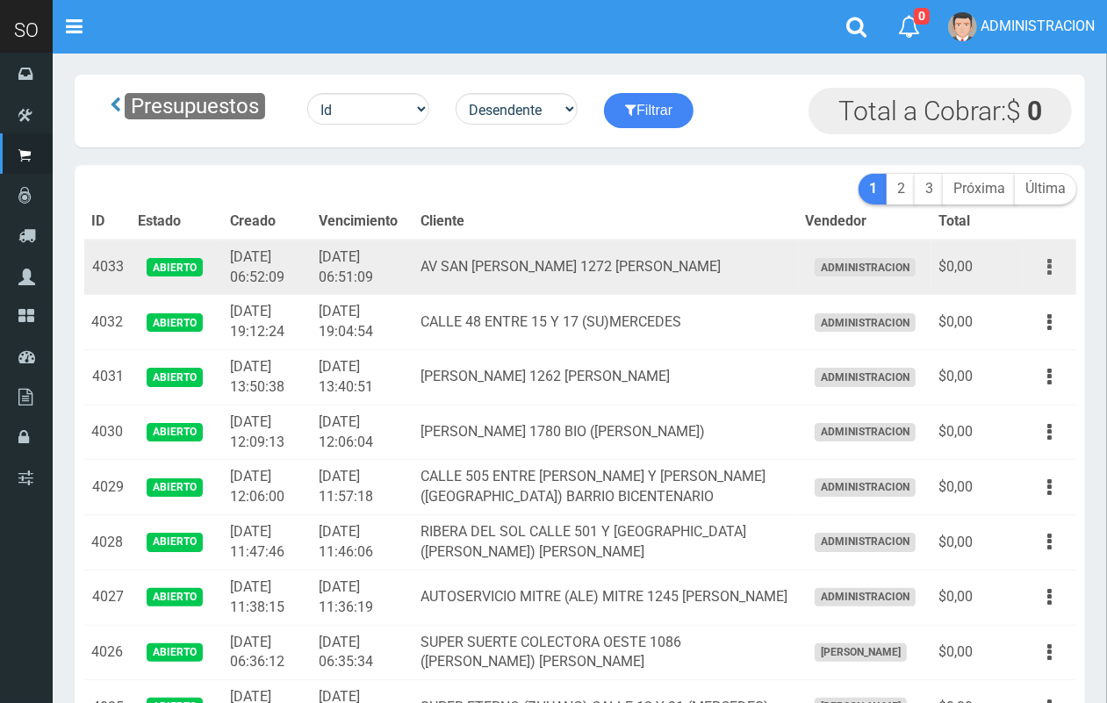
click at [1051, 255] on button "button" at bounding box center [1048, 267] width 39 height 31
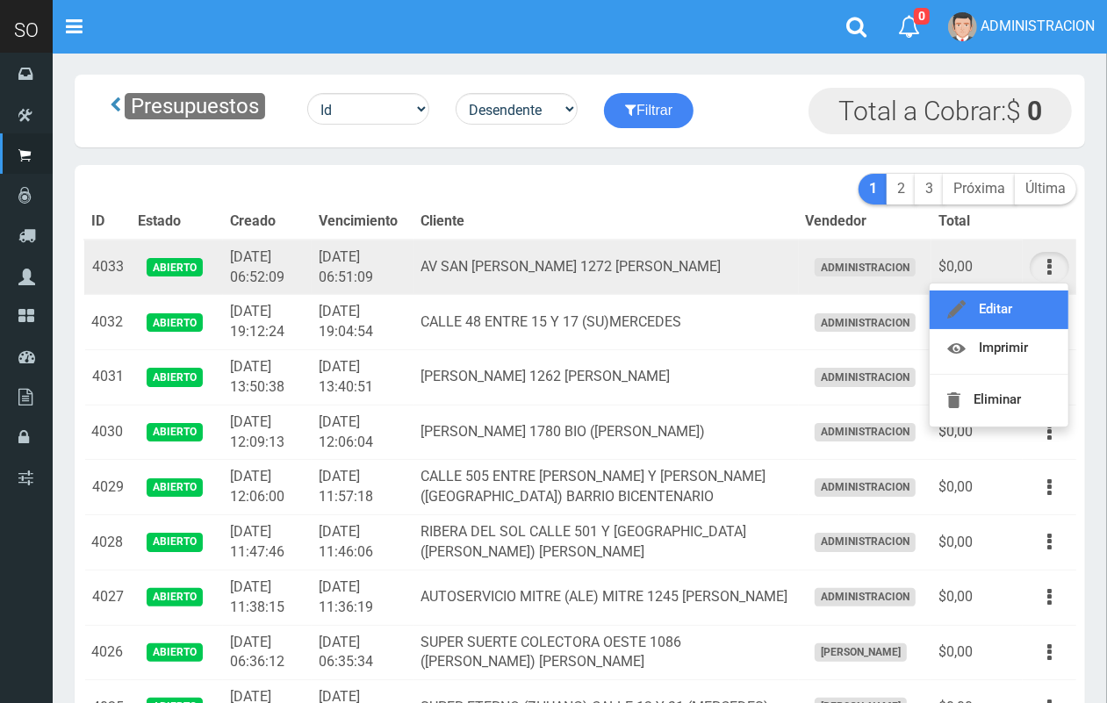
click at [1045, 297] on link "Editar" at bounding box center [998, 309] width 139 height 39
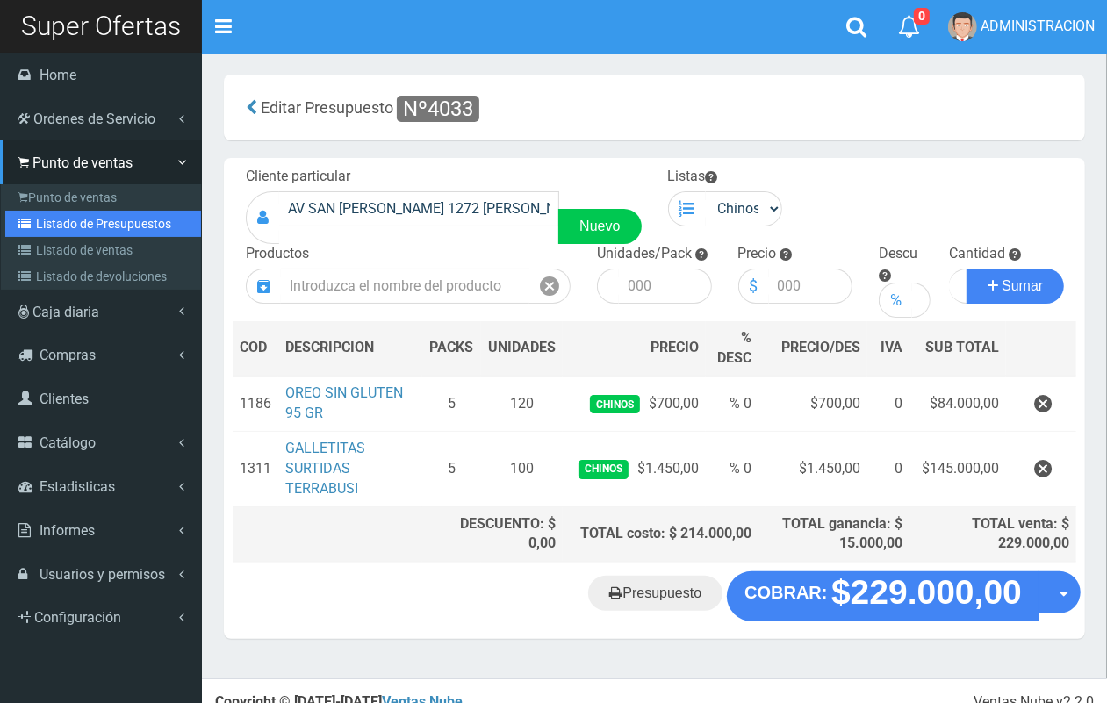
click at [75, 233] on link "Listado de Presupuestos" at bounding box center [103, 224] width 196 height 26
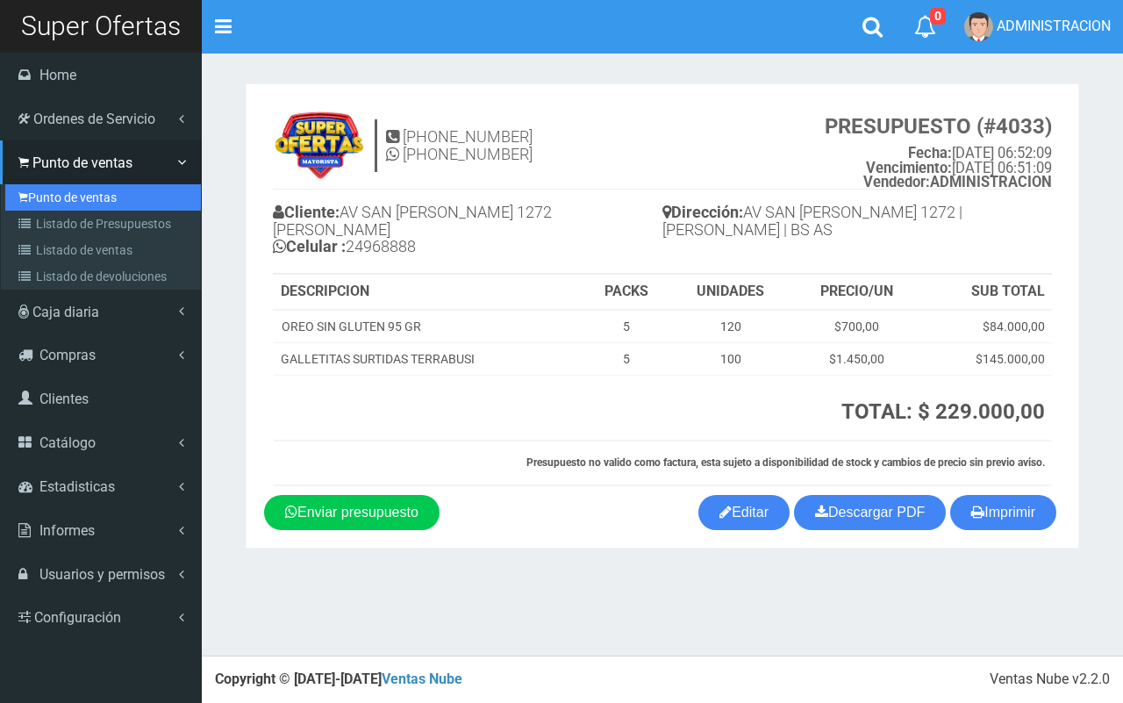
click at [61, 202] on link "Punto de ventas" at bounding box center [103, 197] width 196 height 26
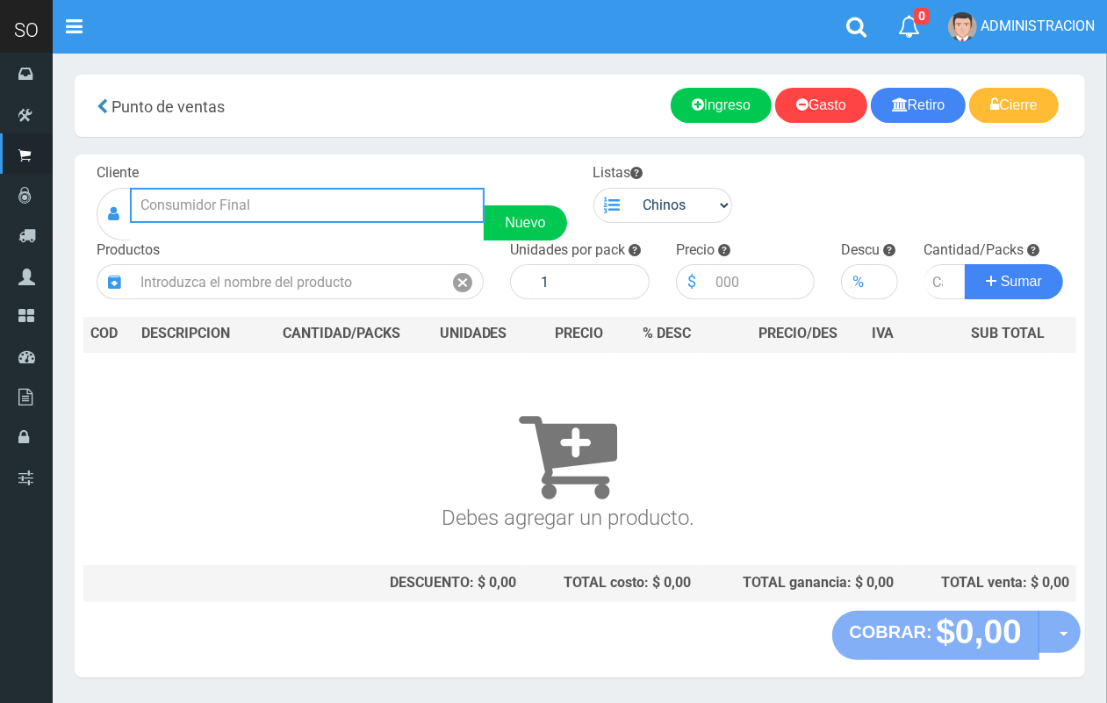
drag, startPoint x: 310, startPoint y: 202, endPoint x: 301, endPoint y: 167, distance: 36.2
click at [305, 203] on input "text" at bounding box center [307, 205] width 355 height 35
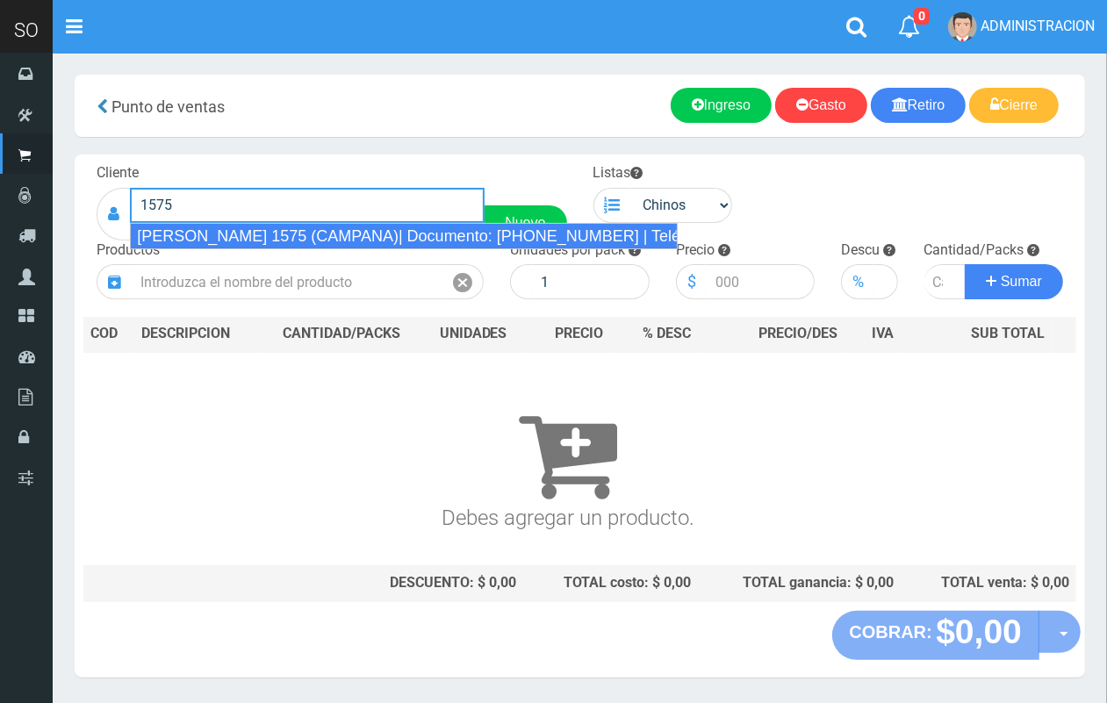
click at [305, 234] on div "LUCIANO REYES 1575 (CAMPANA)| Documento: 1542258841 | Teléfono:" at bounding box center [404, 236] width 548 height 26
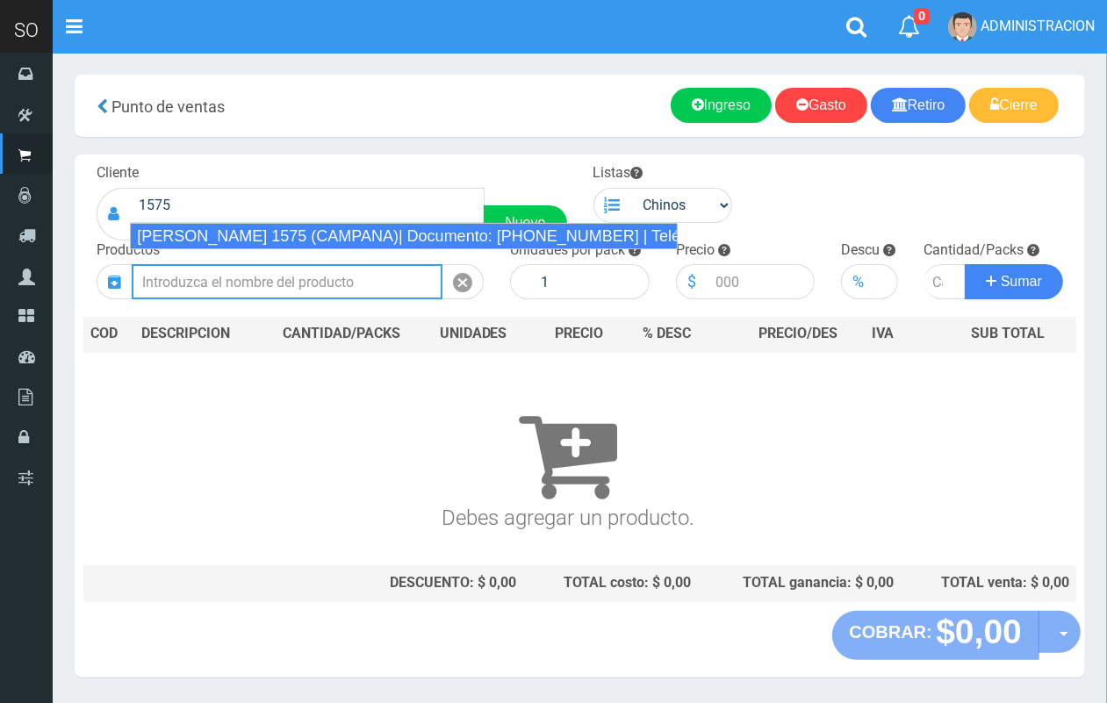
type input "LUCIANO REYES 1575 (CAMPANA)| Documento: 1542258841 | Teléfono:"
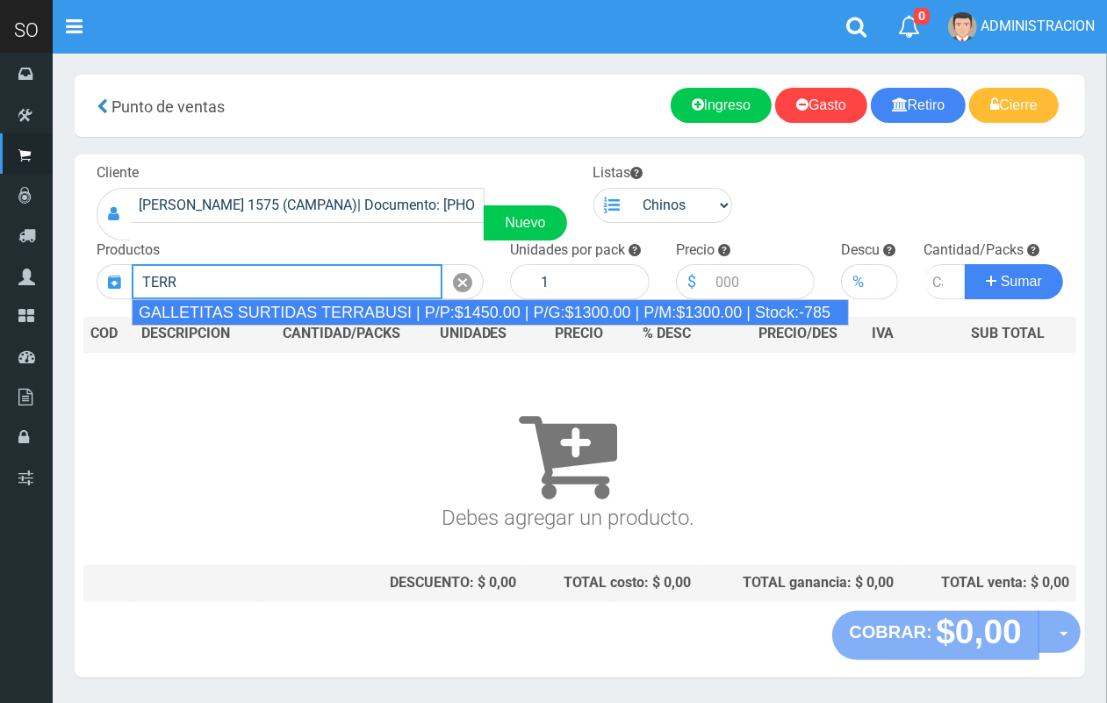
click at [371, 314] on div "GALLETITAS SURTIDAS TERRABUSI | P/P:$1450.00 | P/G:$1300.00 | P/M:$1300.00 | St…" at bounding box center [490, 312] width 717 height 26
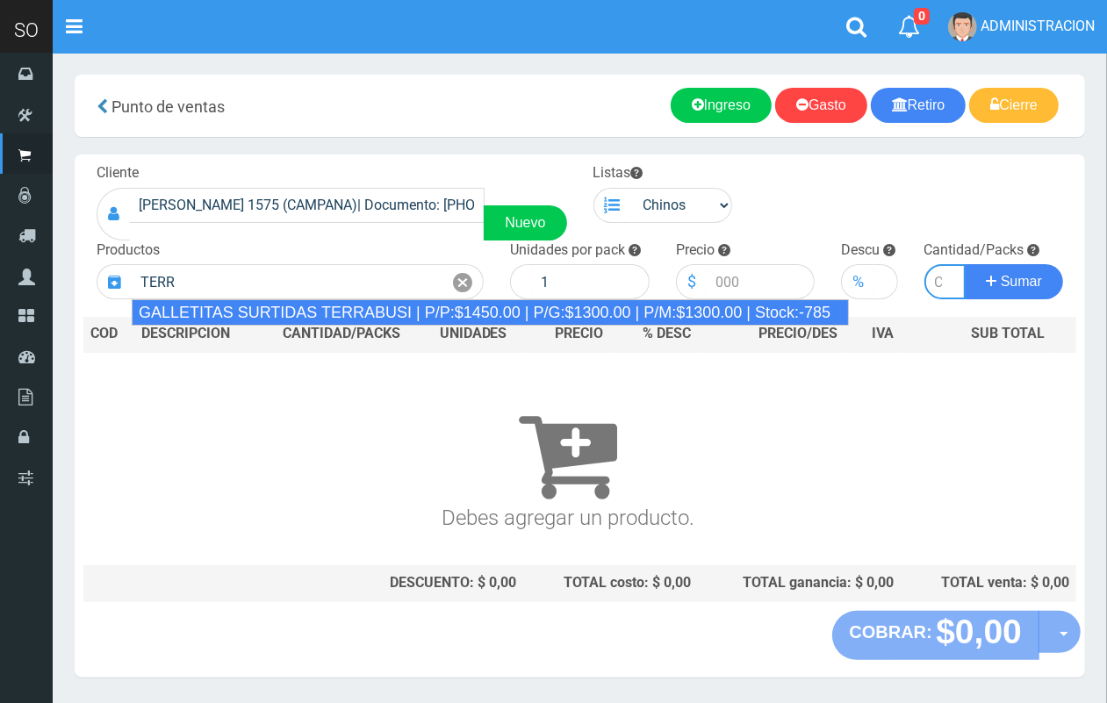
type input "GALLETITAS SURTIDAS TERRABUSI | P/P:$1450.00 | P/G:$1300.00 | P/M:$1300.00 | St…"
type input "20"
type input "1450.00"
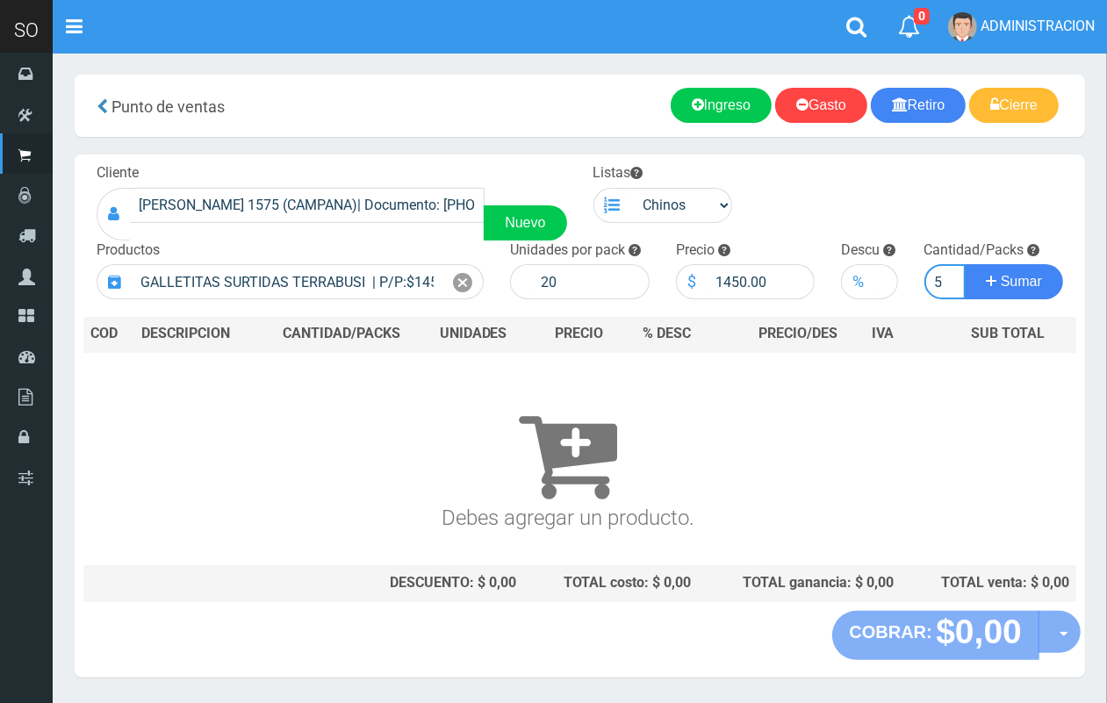
scroll to position [0, 2]
type input "5"
click at [965, 264] on button "Sumar" at bounding box center [1014, 281] width 98 height 35
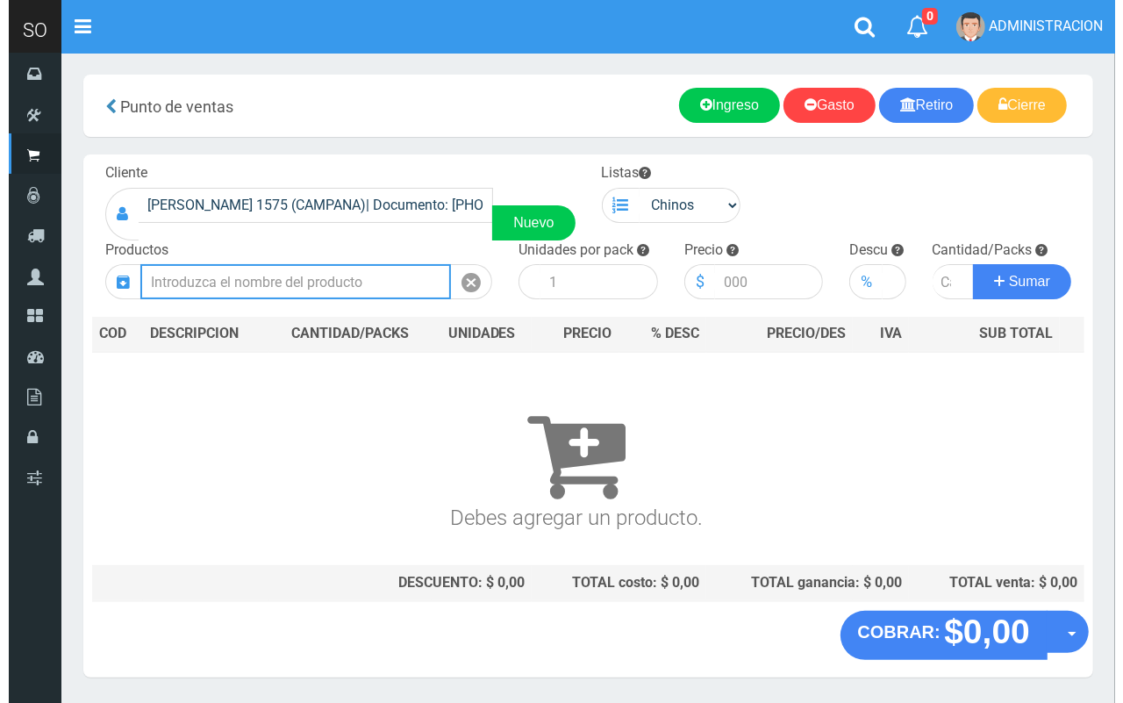
scroll to position [0, 0]
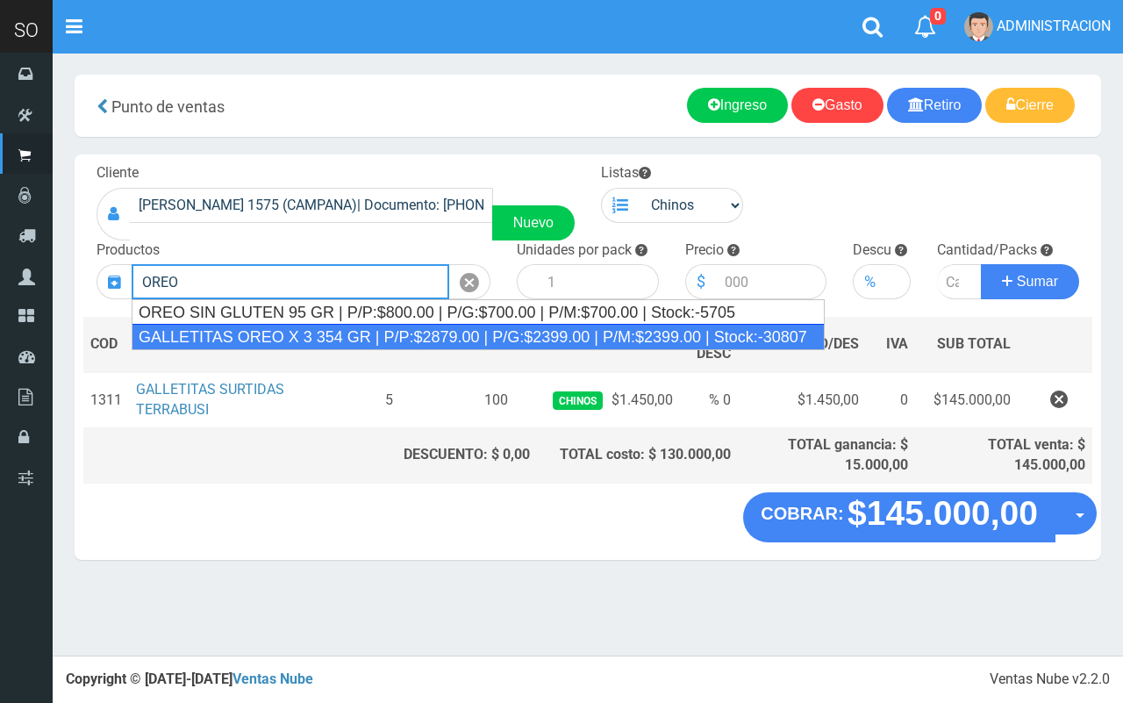
click at [553, 335] on div "GALLETITAS OREO X 3 354 GR | P/P:$2879.00 | P/G:$2399.00 | P/M:$2399.00 | Stock…" at bounding box center [478, 337] width 693 height 26
type input "GALLETITAS OREO X 3 354 GR | P/P:$2879.00 | P/G:$2399.00 | P/M:$2399.00 | Stock…"
type input "12"
type input "2879.00"
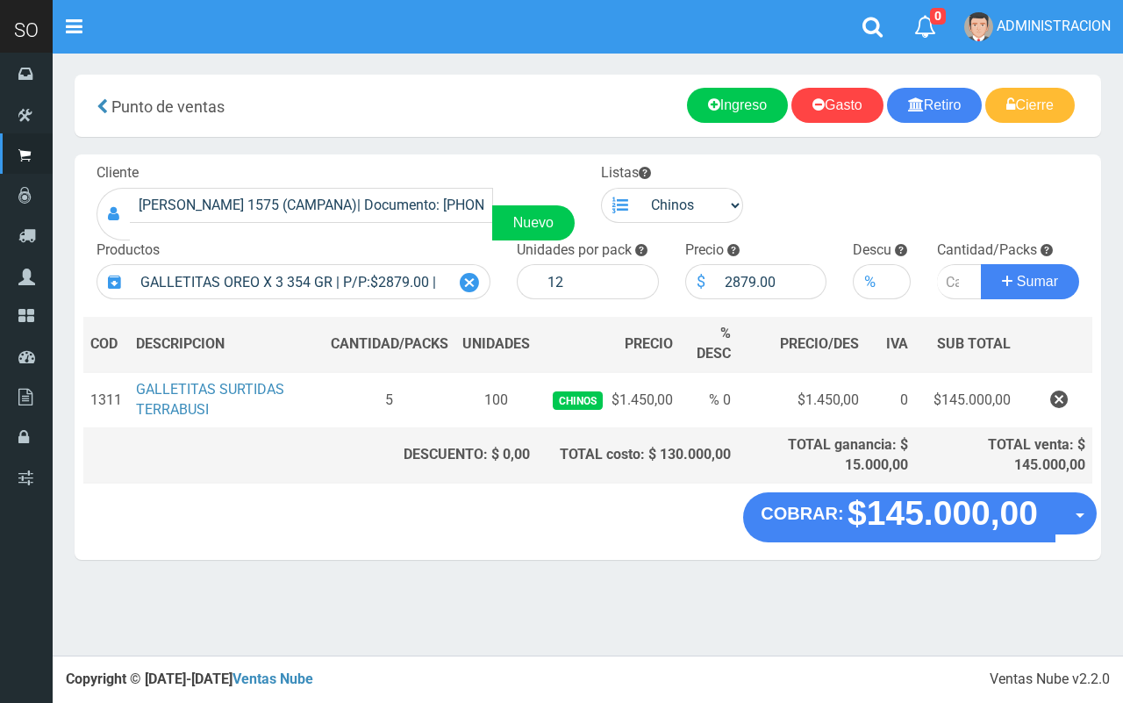
click at [463, 283] on icon at bounding box center [469, 282] width 19 height 25
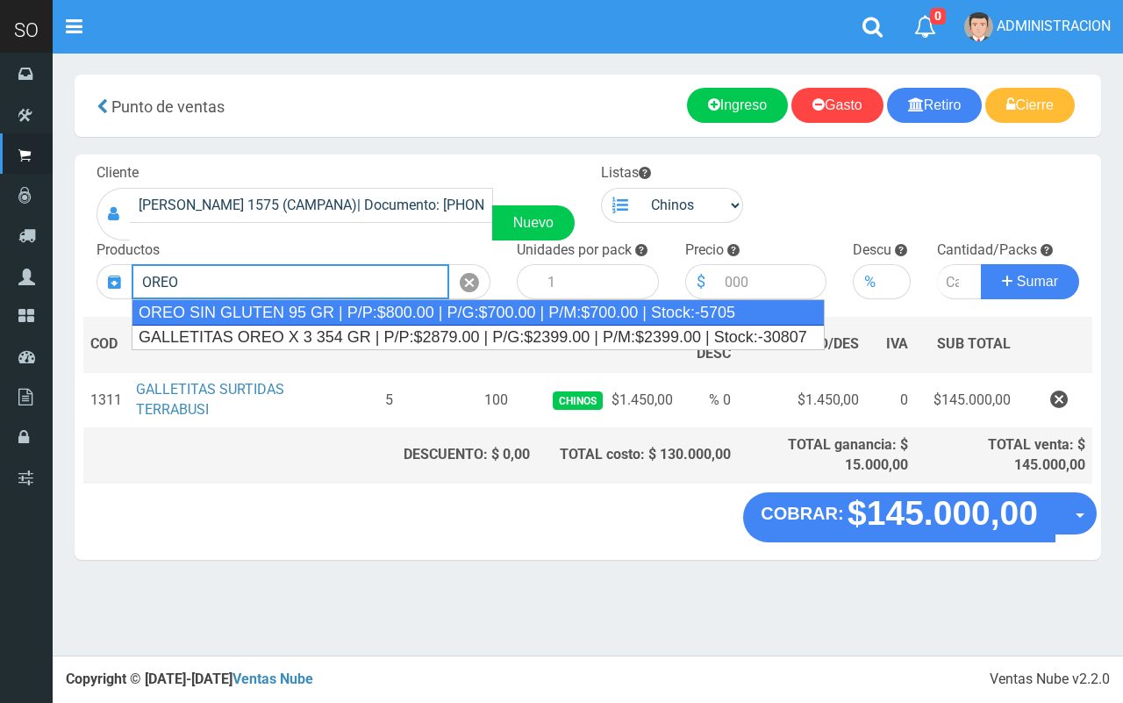
click at [459, 316] on div "OREO SIN GLUTEN 95 GR | P/P:$800.00 | P/G:$700.00 | P/M:$700.00 | Stock:-5705" at bounding box center [478, 312] width 693 height 26
type input "OREO SIN GLUTEN 95 GR | P/P:$800.00 | P/G:$700.00 | P/M:$700.00 | Stock:-5705"
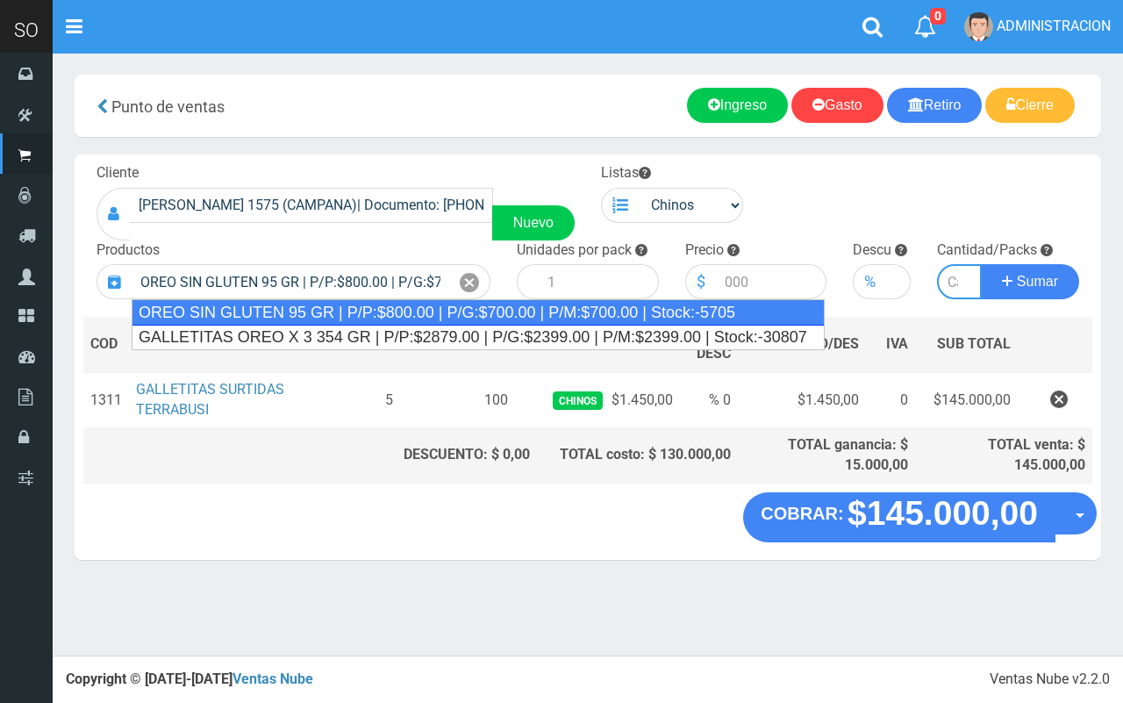
type input "24"
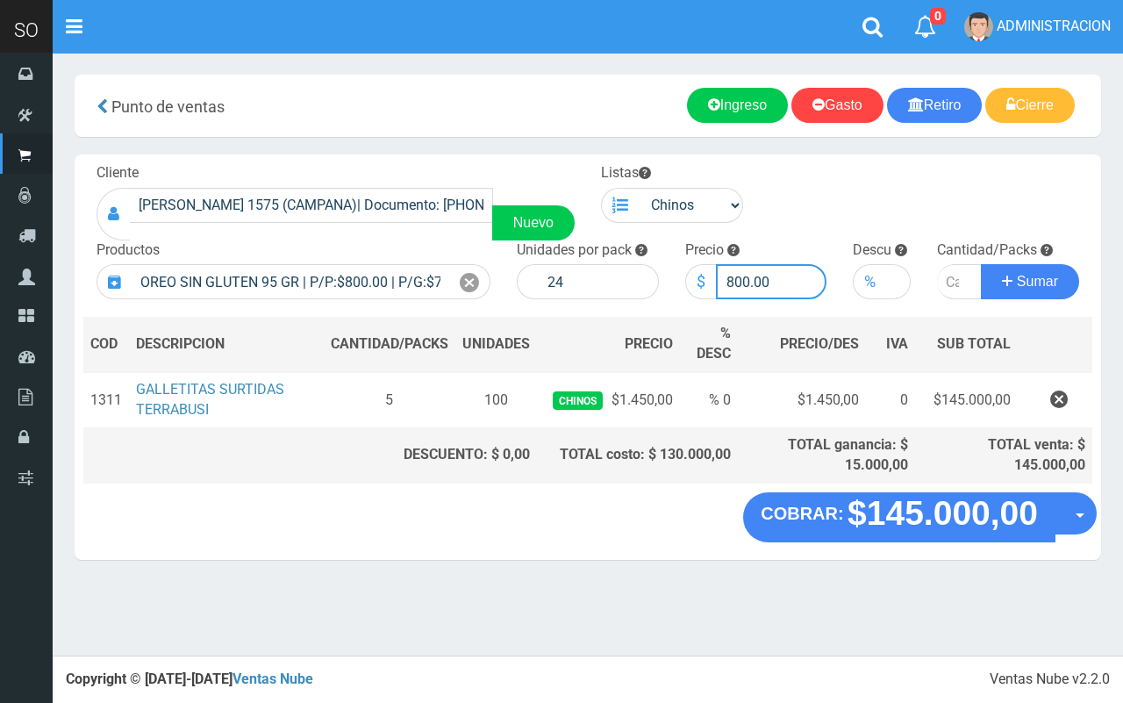
click at [735, 285] on input "800.00" at bounding box center [771, 281] width 111 height 35
type input "700.00"
click at [948, 290] on input "number" at bounding box center [959, 281] width 45 height 35
type input "5"
click at [981, 264] on button "Sumar" at bounding box center [1030, 281] width 98 height 35
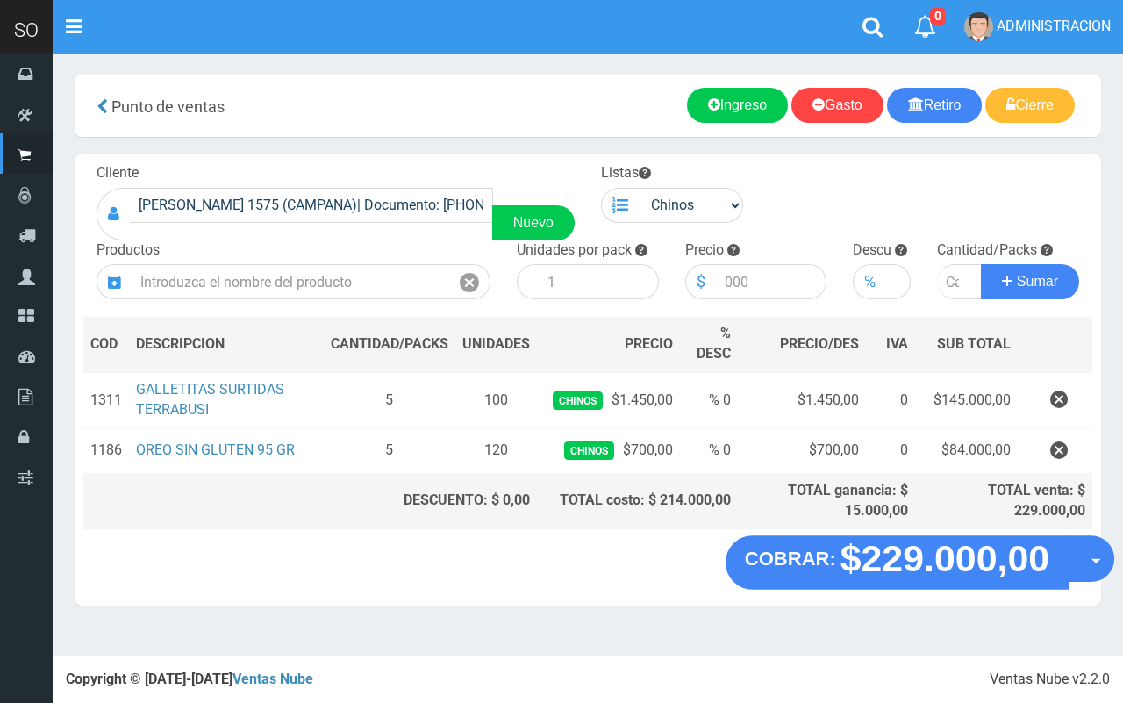
drag, startPoint x: 1094, startPoint y: 557, endPoint x: 1094, endPoint y: 573, distance: 15.8
click at [1094, 559] on button "Opciones" at bounding box center [1091, 559] width 47 height 47
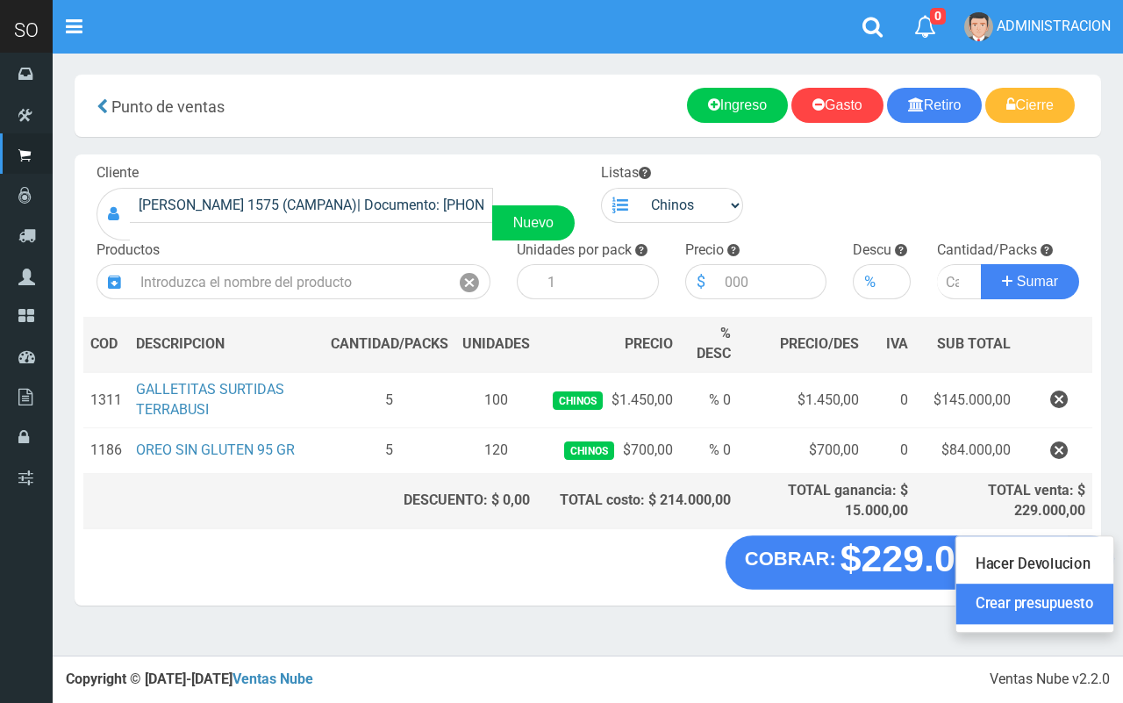
click at [1077, 623] on link "Crear presupuesto" at bounding box center [1035, 604] width 157 height 40
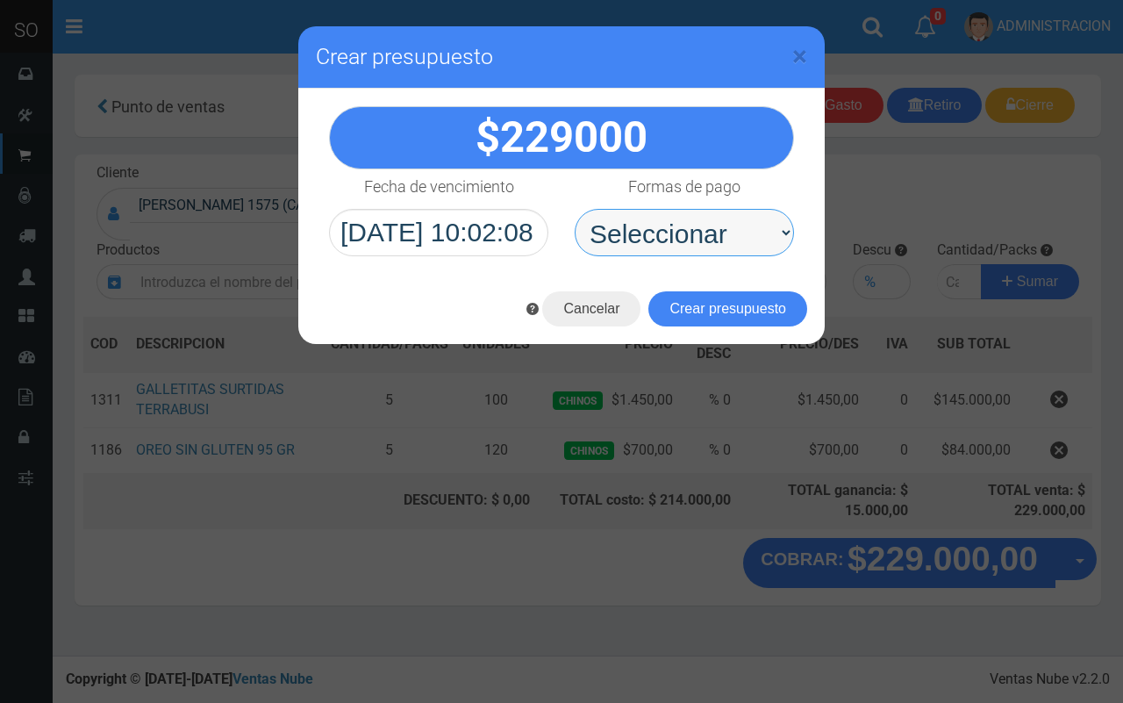
click at [752, 251] on select "Seleccionar Efectivo Tarjeta de Crédito Depósito Débito" at bounding box center [684, 232] width 219 height 47
select select "Efectivo"
click at [575, 209] on select "Seleccionar Efectivo Tarjeta de Crédito Depósito Débito" at bounding box center [684, 232] width 219 height 47
click at [738, 290] on div "Cancelar Crear presupuesto" at bounding box center [561, 309] width 527 height 70
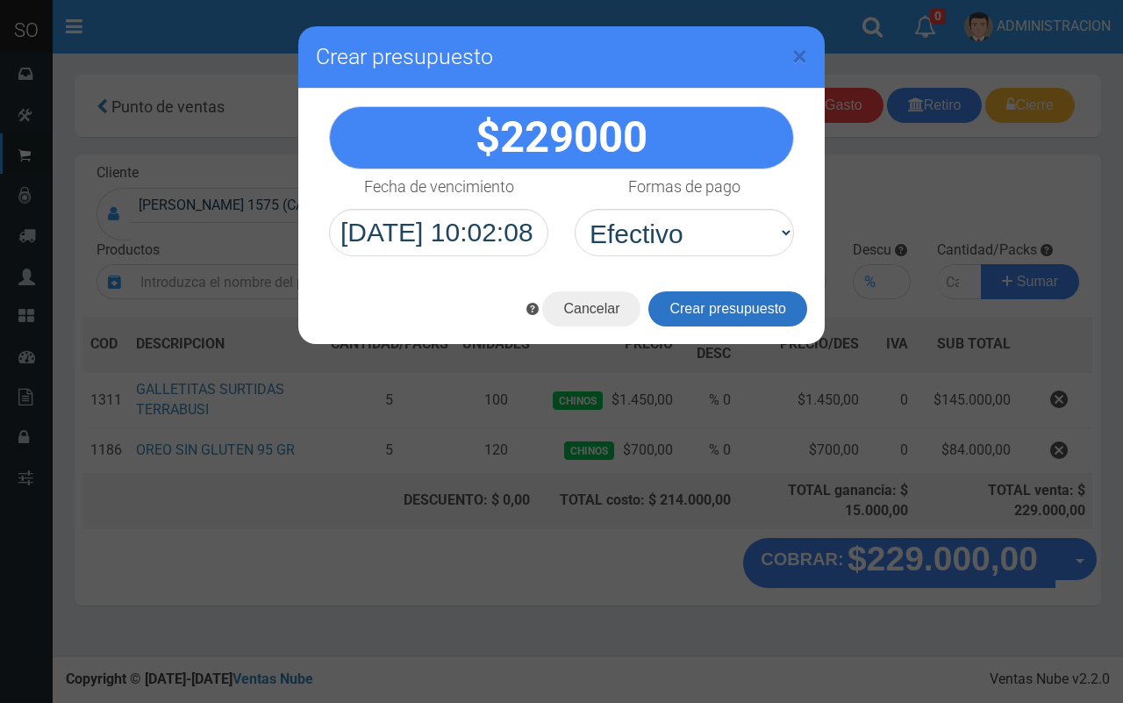
click at [743, 305] on button "Crear presupuesto" at bounding box center [728, 308] width 159 height 35
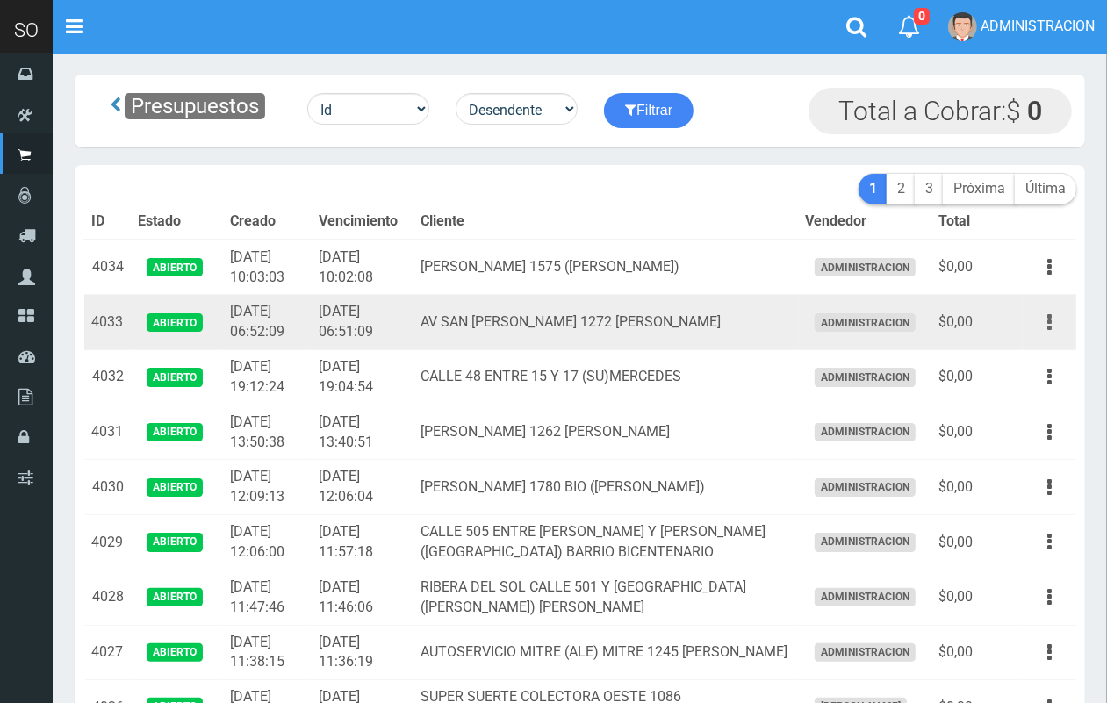
click at [1058, 319] on button "button" at bounding box center [1048, 322] width 39 height 31
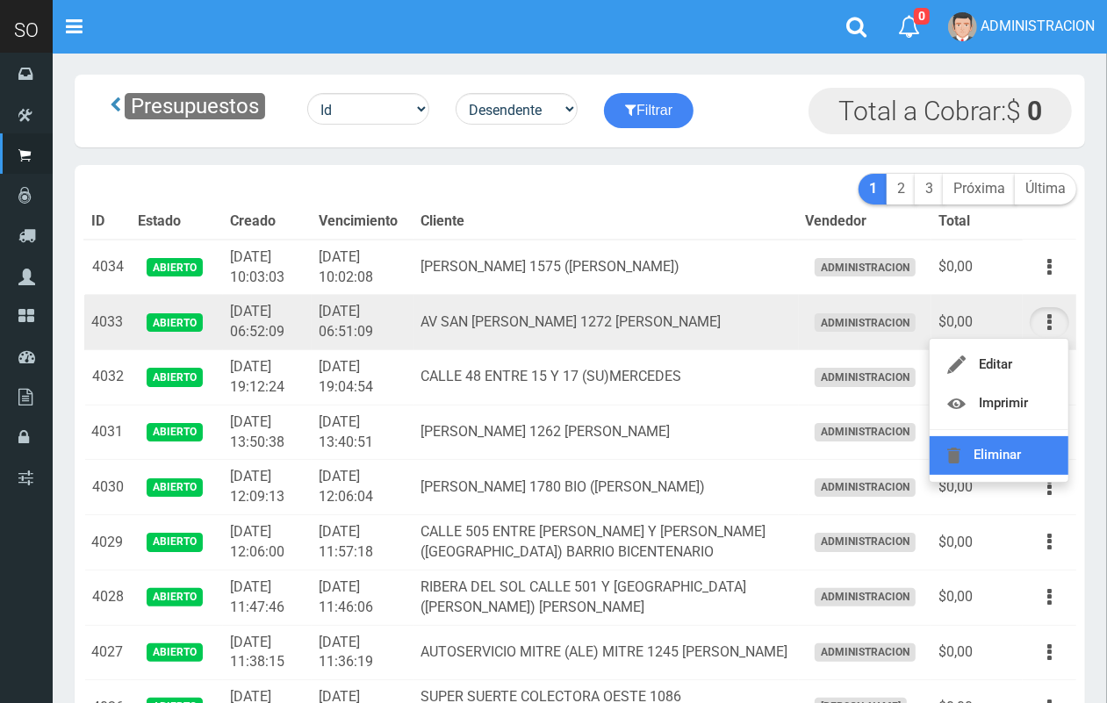
click at [1006, 452] on link "Eliminar" at bounding box center [998, 455] width 139 height 39
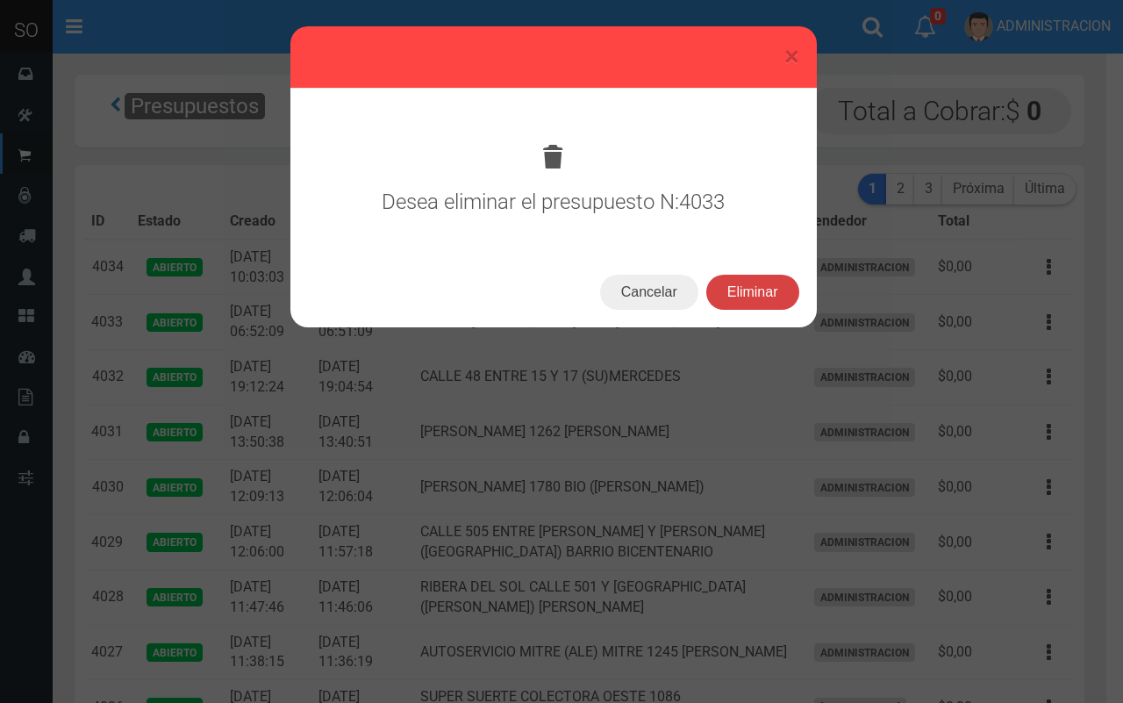
click at [735, 290] on button "Eliminar" at bounding box center [752, 292] width 93 height 35
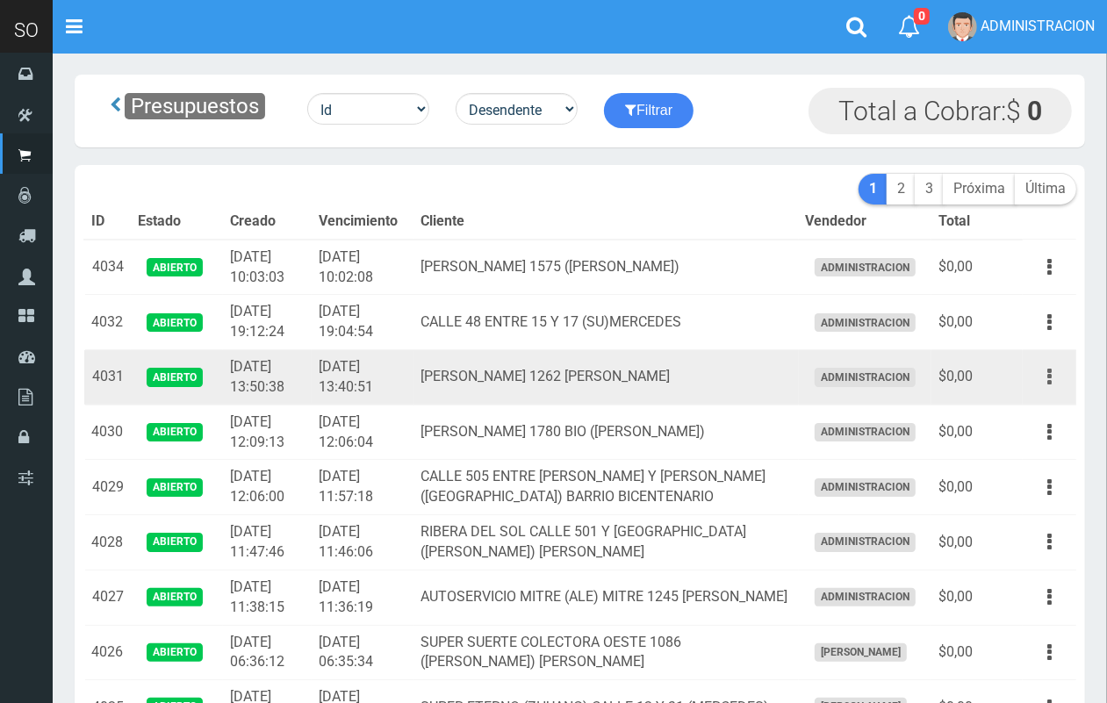
click at [1045, 365] on button "button" at bounding box center [1048, 377] width 39 height 31
click at [1043, 393] on ul "Editar Imprimir Eliminar" at bounding box center [999, 464] width 140 height 145
drag, startPoint x: 1053, startPoint y: 373, endPoint x: 1051, endPoint y: 386, distance: 13.3
click at [1053, 375] on button "button" at bounding box center [1048, 377] width 39 height 31
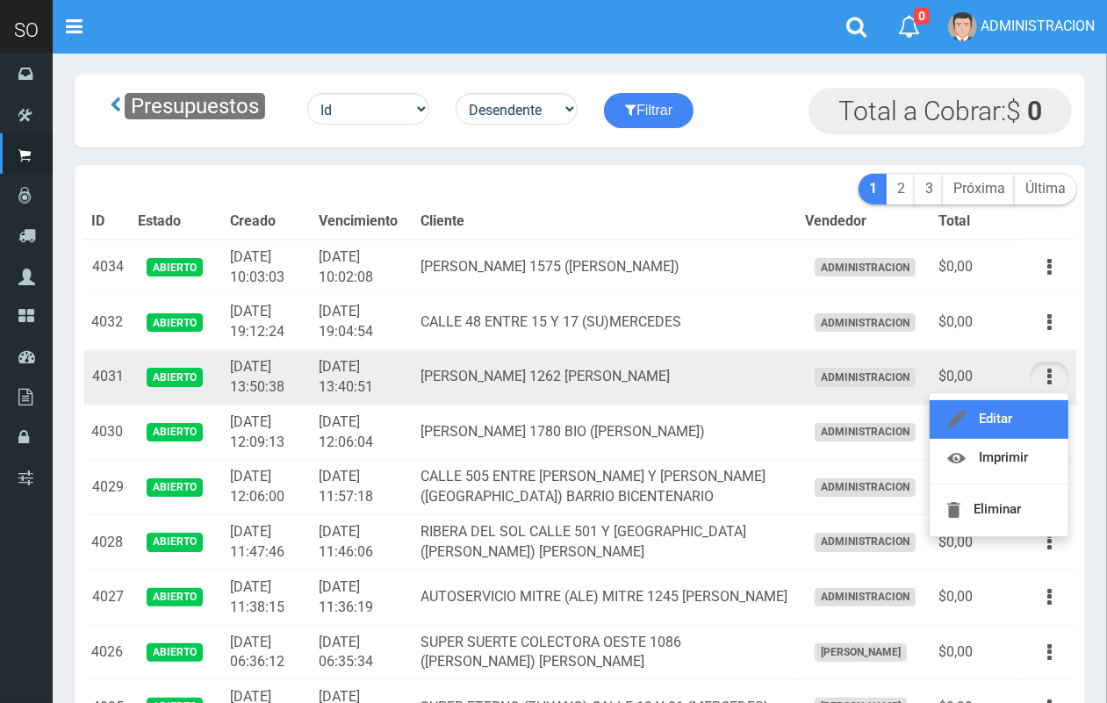
click at [1044, 411] on link "Editar" at bounding box center [998, 419] width 139 height 39
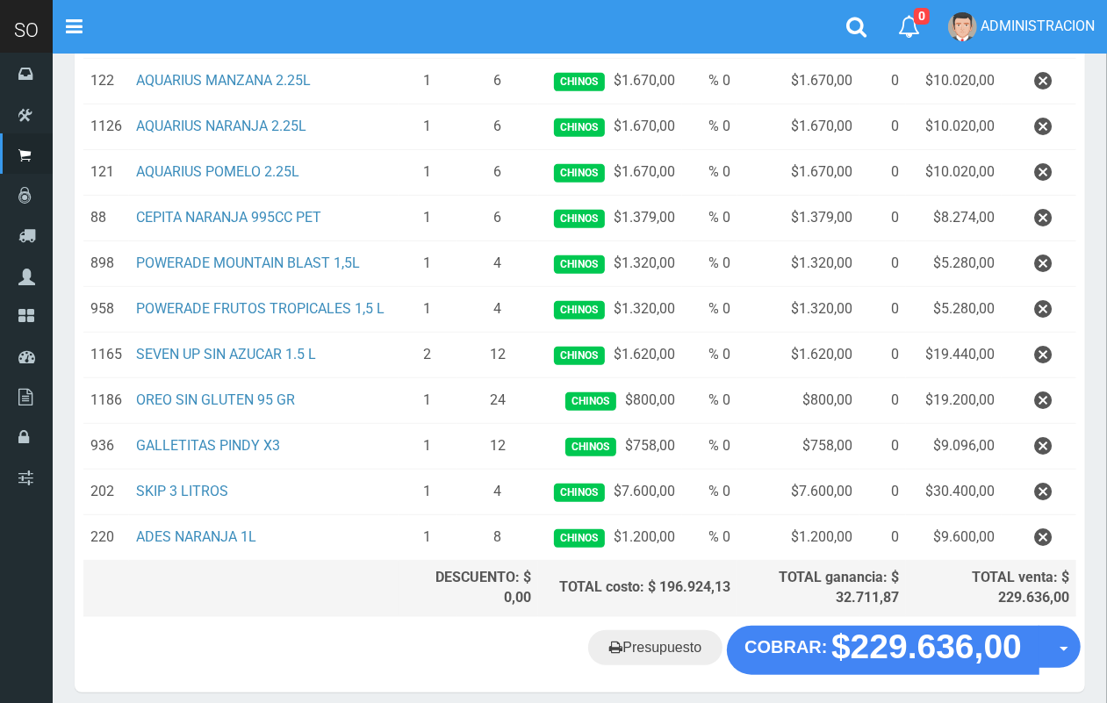
scroll to position [516, 0]
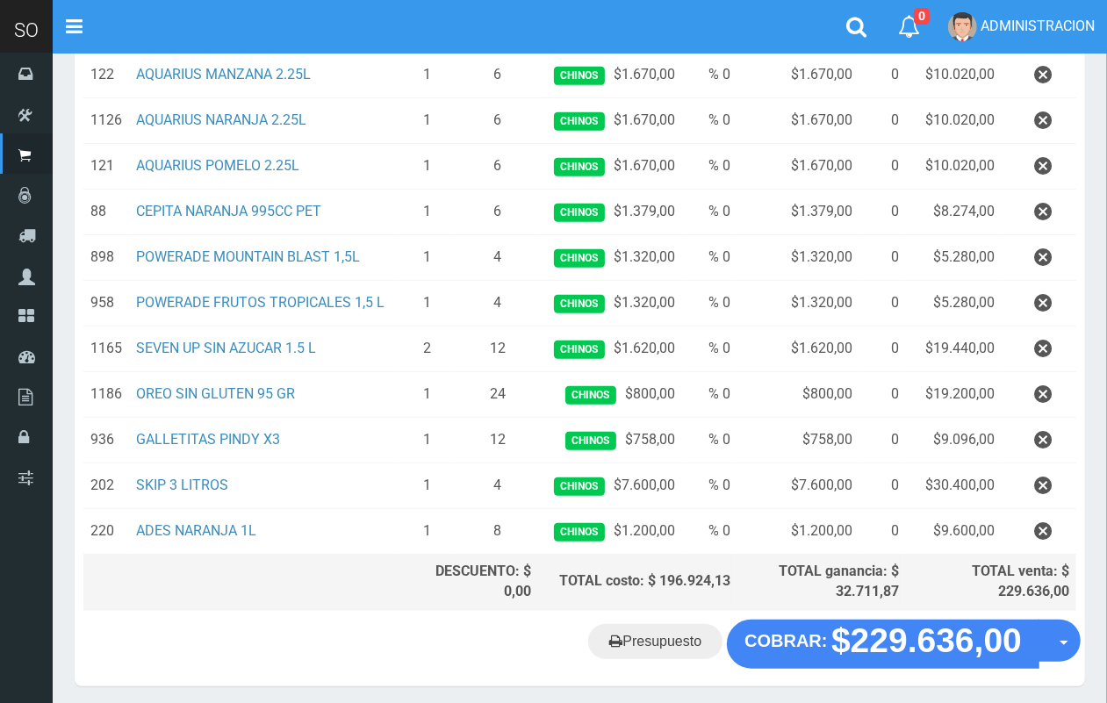
drag, startPoint x: 1111, startPoint y: 379, endPoint x: 1122, endPoint y: 222, distance: 157.4
click at [1107, 222] on html "Cargando... × Nueva alerta Toggle navigation 0" at bounding box center [553, 128] width 1107 height 1289
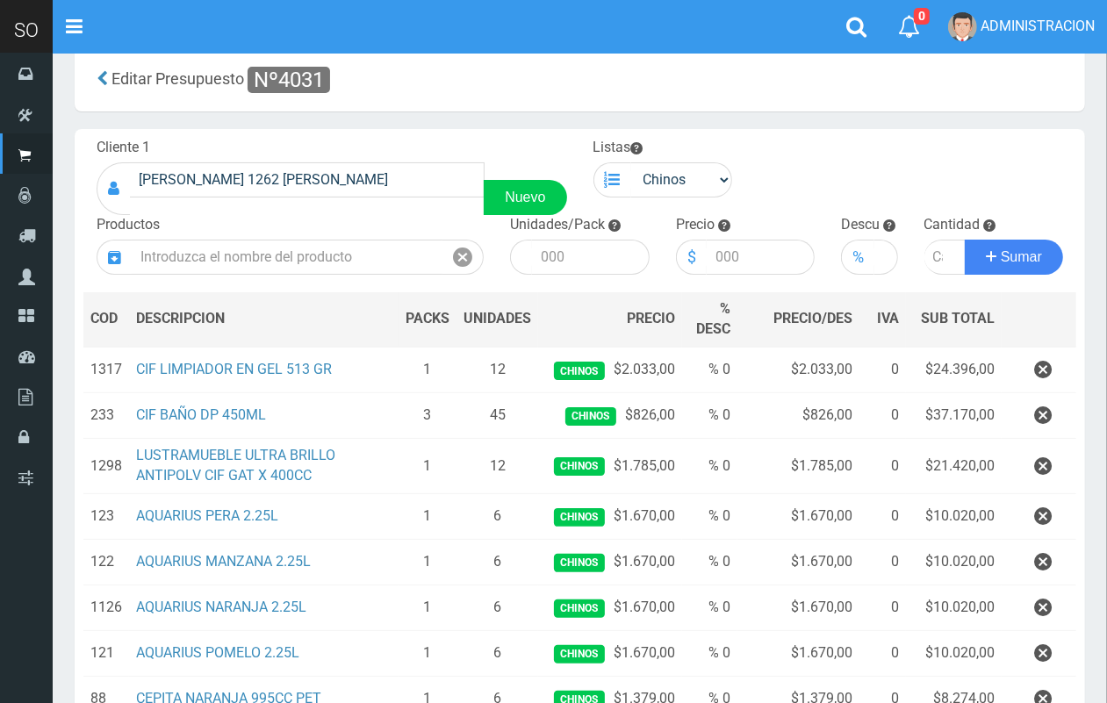
scroll to position [18, 0]
